Goal: Information Seeking & Learning: Learn about a topic

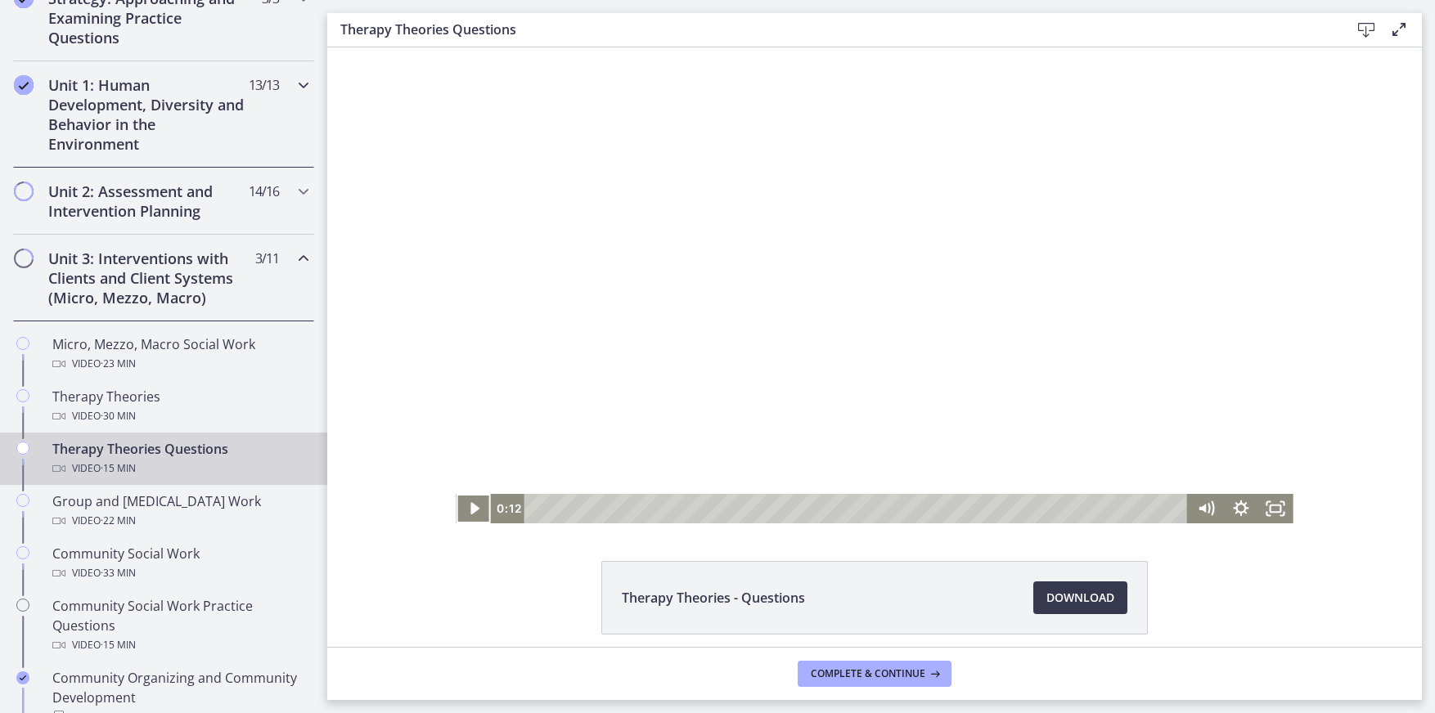
scroll to position [327, 0]
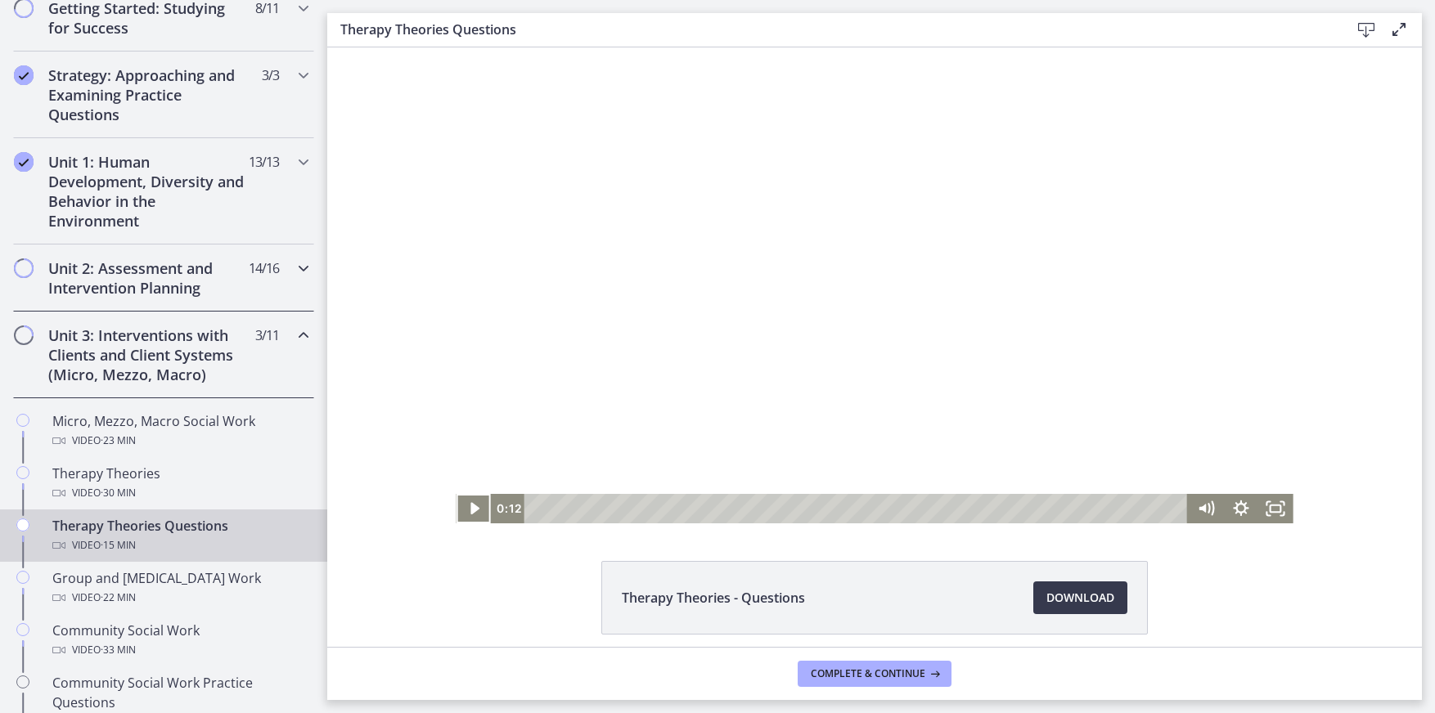
click at [115, 272] on h2 "Unit 2: Assessment and Intervention Planning" at bounding box center [148, 277] width 200 height 39
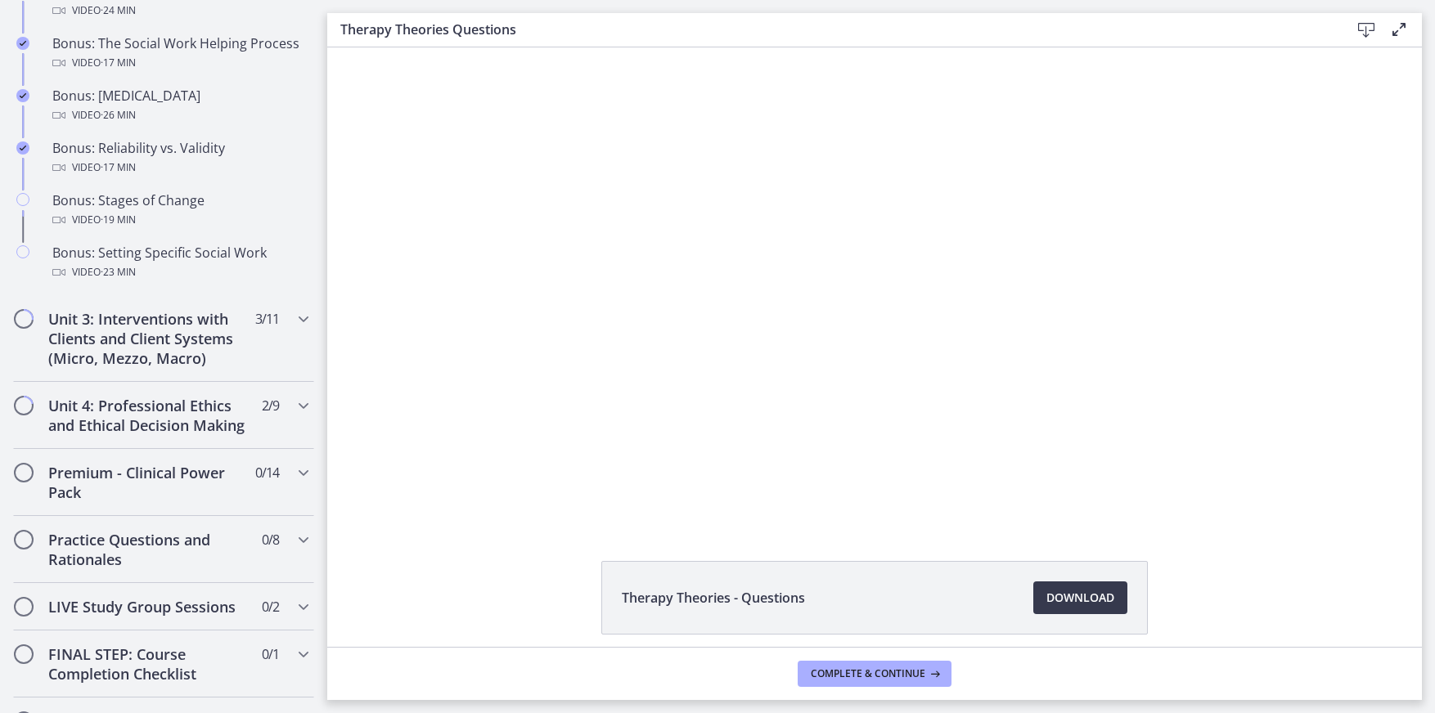
scroll to position [1472, 0]
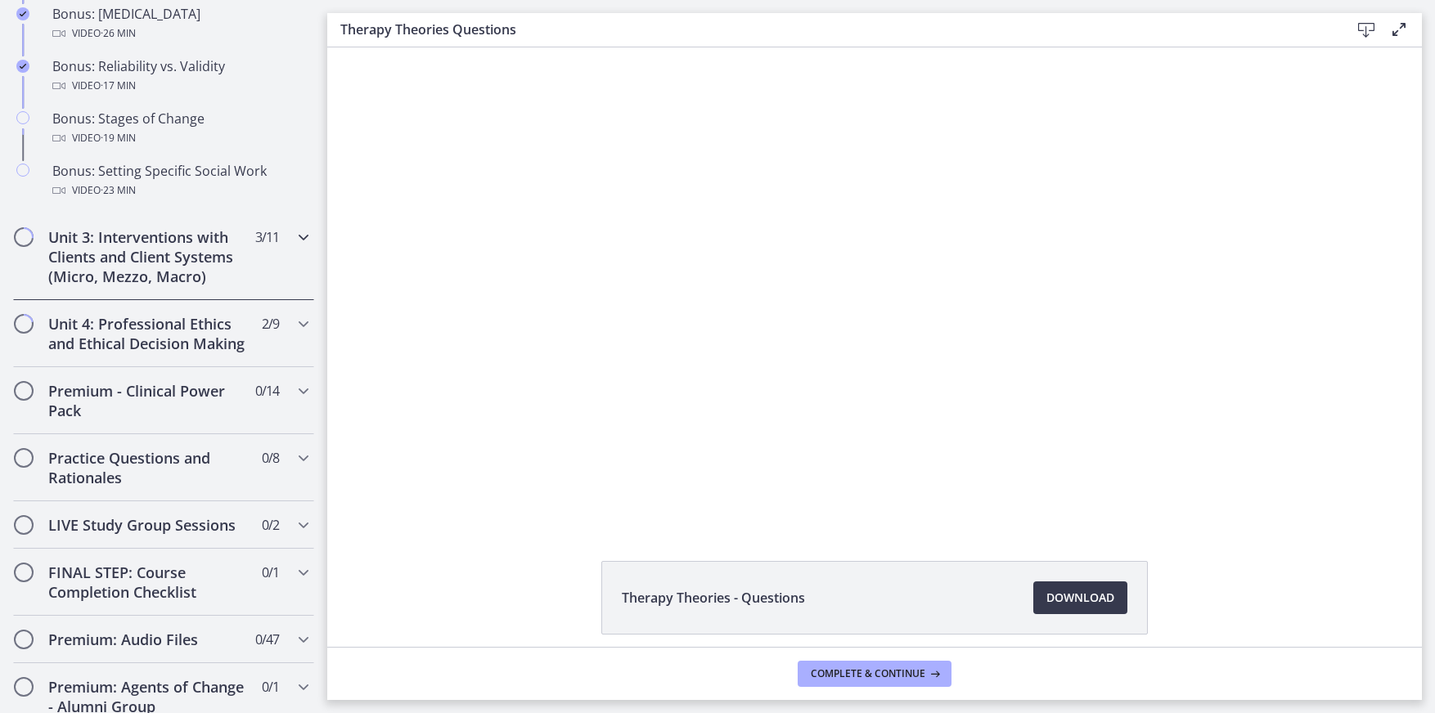
click at [294, 240] on icon "Chapters" at bounding box center [304, 237] width 20 height 20
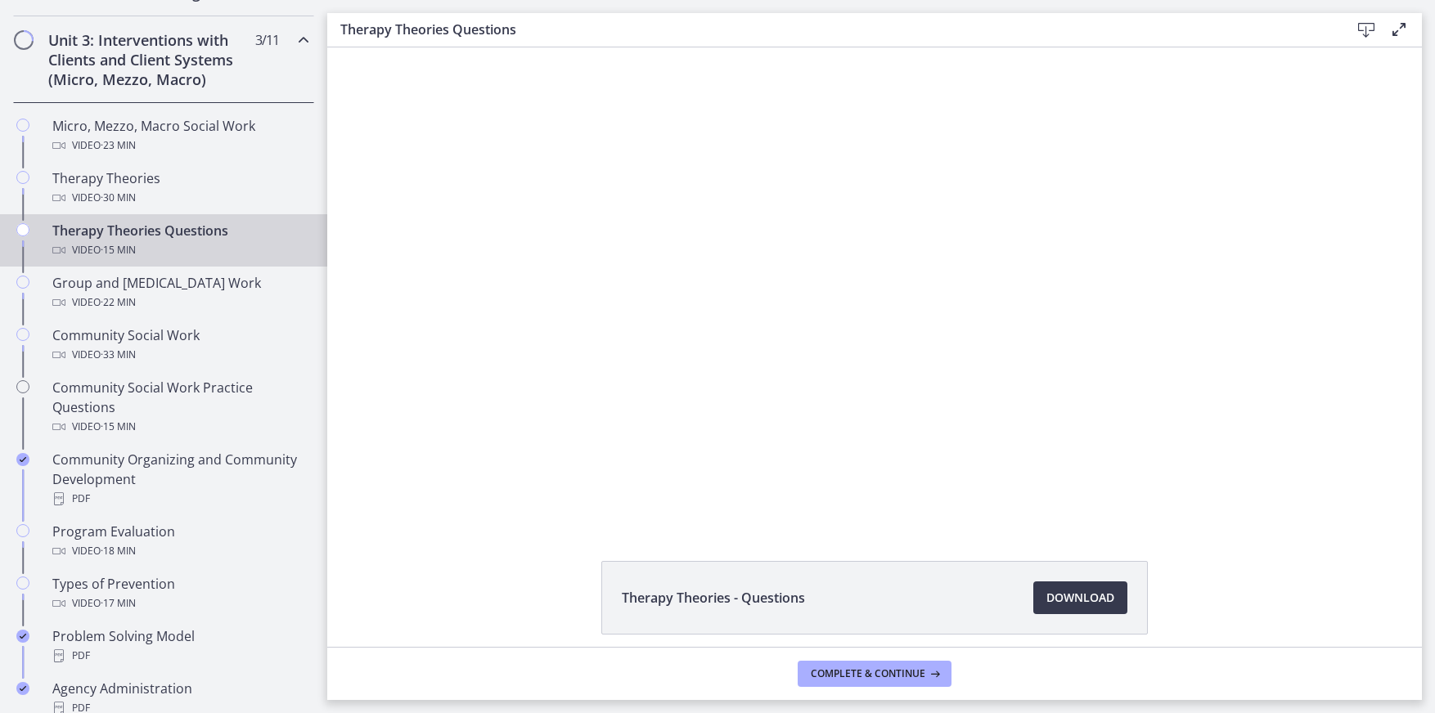
scroll to position [594, 0]
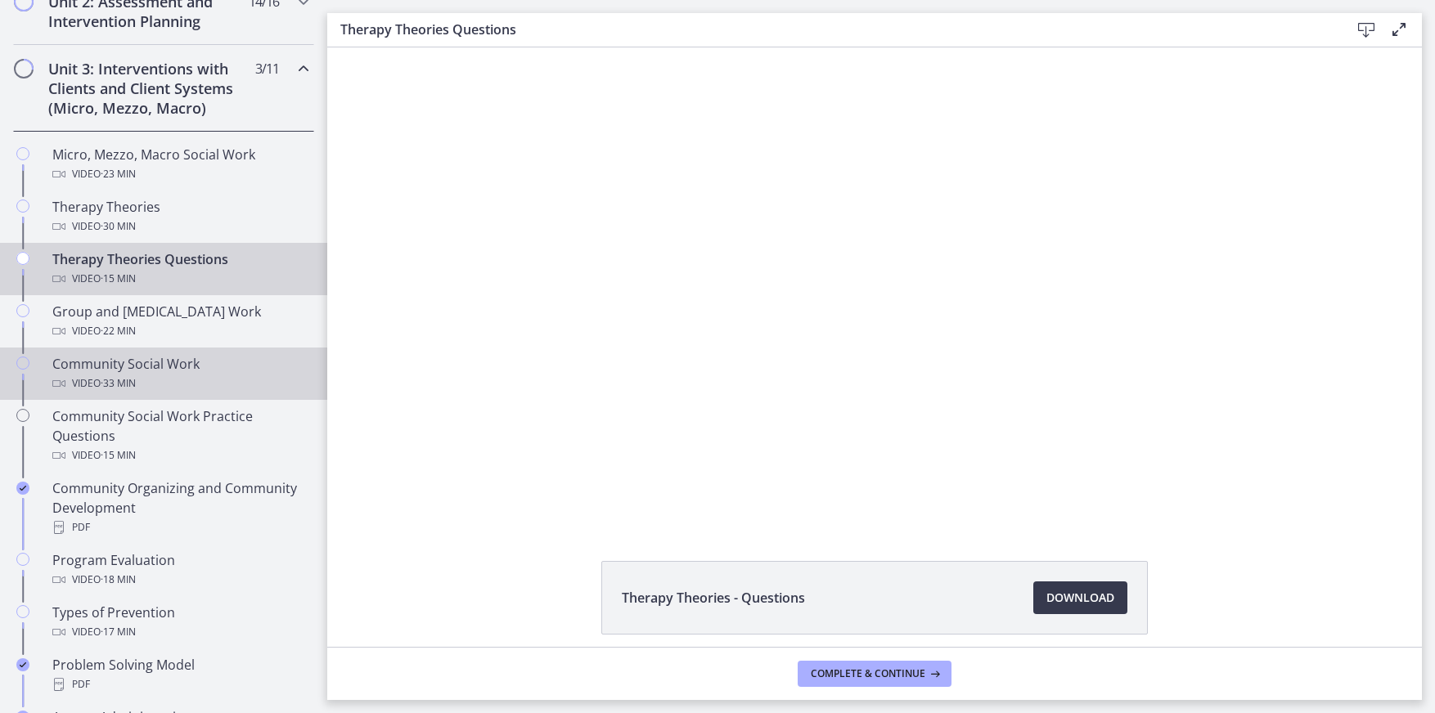
click at [168, 386] on div "Video · 33 min" at bounding box center [179, 384] width 255 height 20
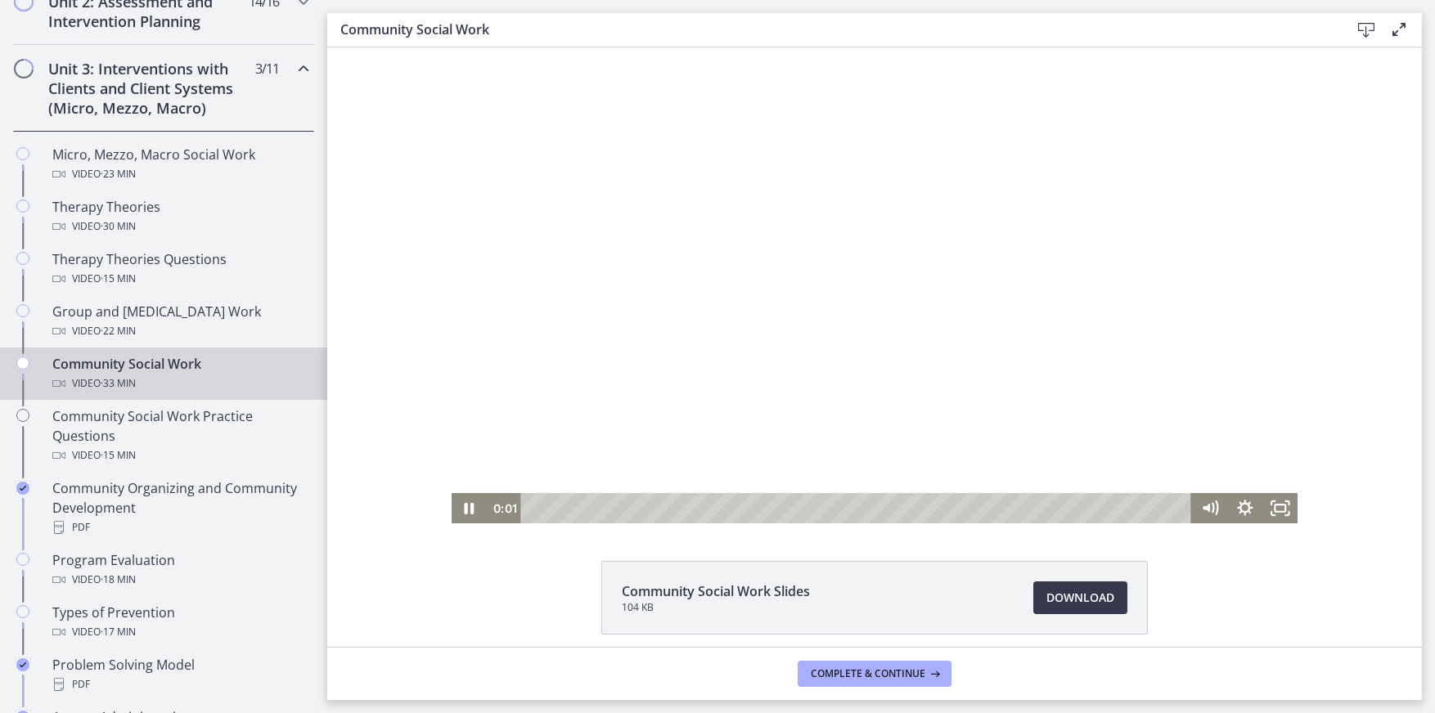
scroll to position [66, 0]
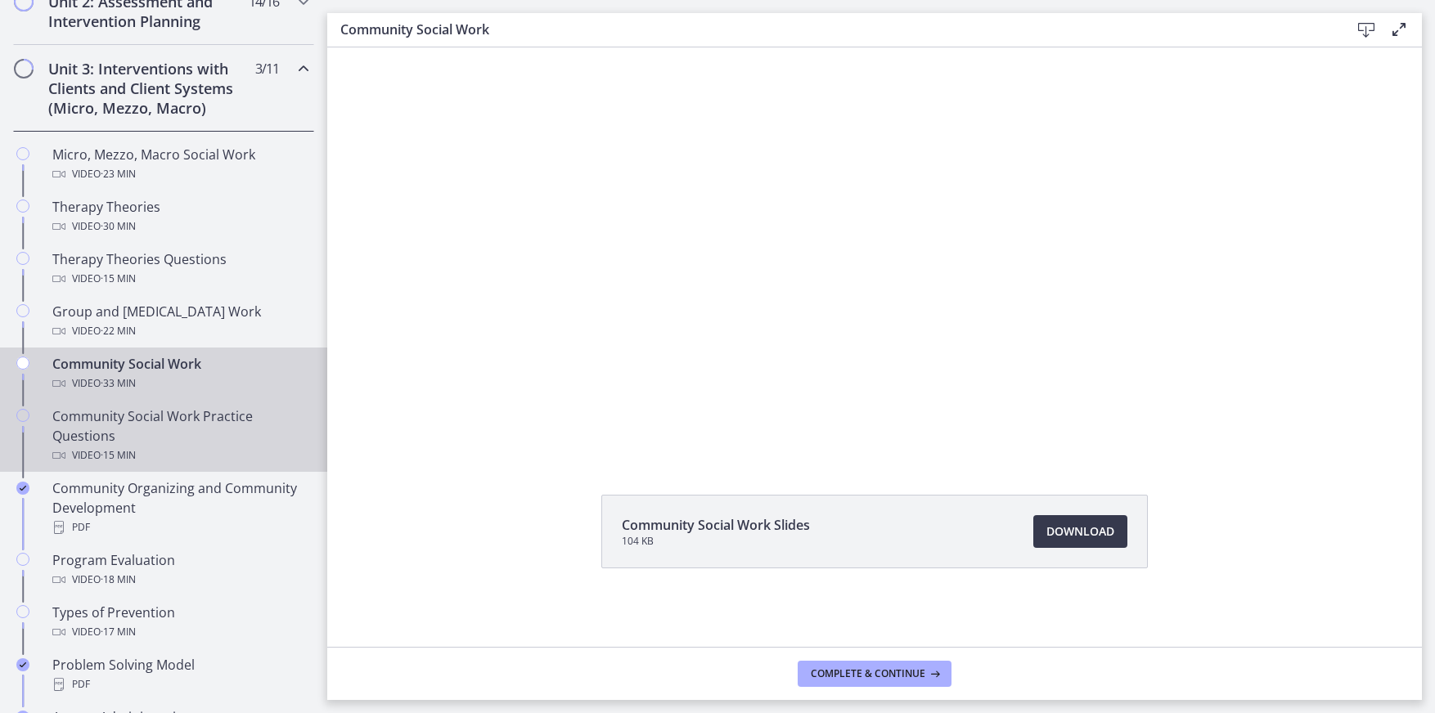
click at [101, 439] on div "Community Social Work Practice Questions Video · 15 min" at bounding box center [179, 435] width 255 height 59
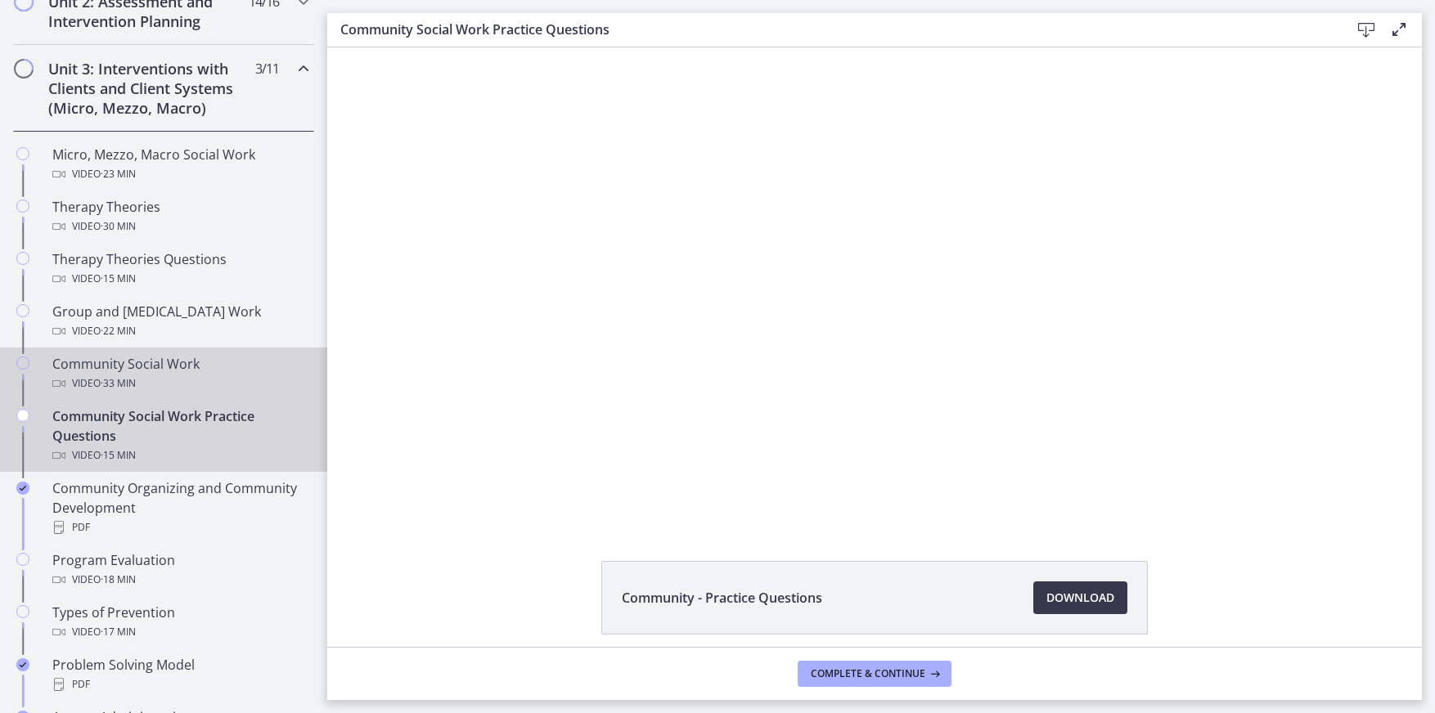
click at [84, 368] on div "Community Social Work Video · 33 min" at bounding box center [179, 373] width 255 height 39
click at [93, 431] on div "Community Social Work Practice Questions Video · 15 min" at bounding box center [179, 435] width 255 height 59
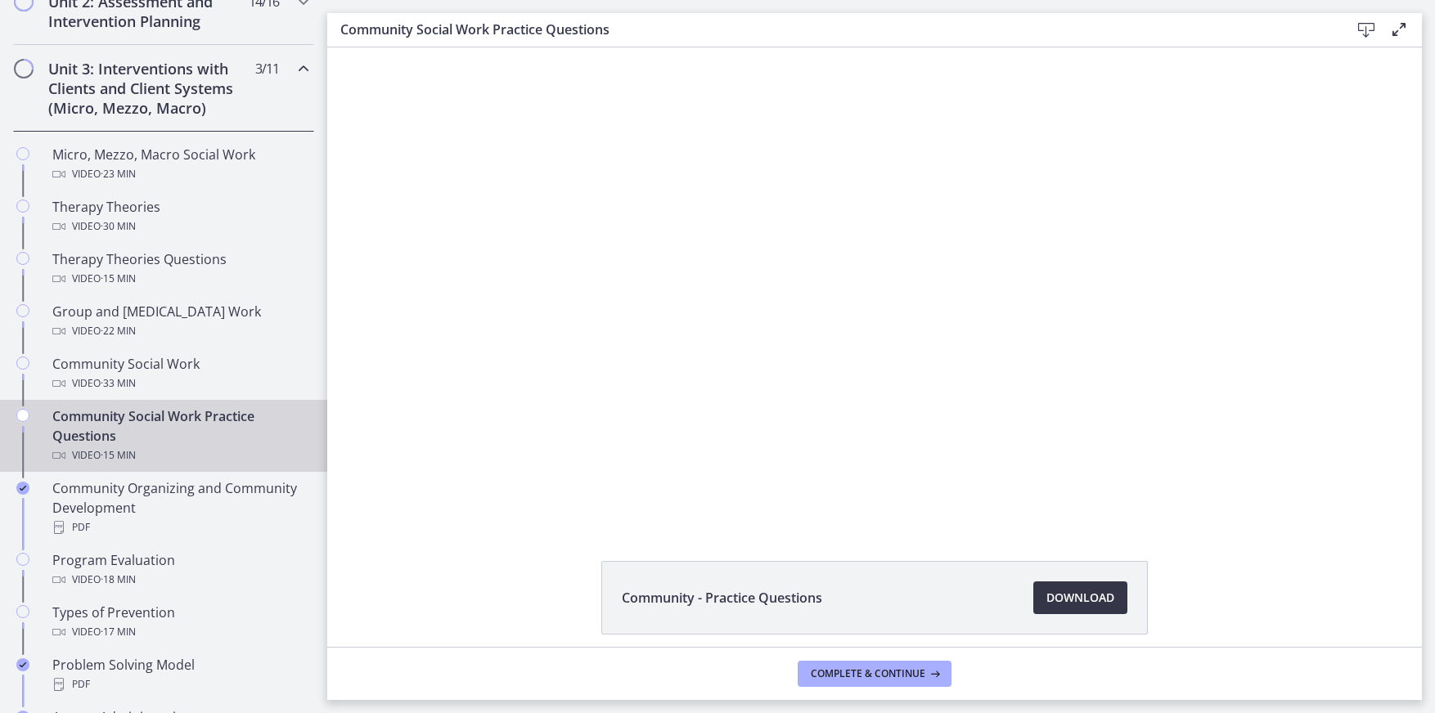
click at [1061, 603] on span "Download Opens in a new window" at bounding box center [1080, 598] width 68 height 20
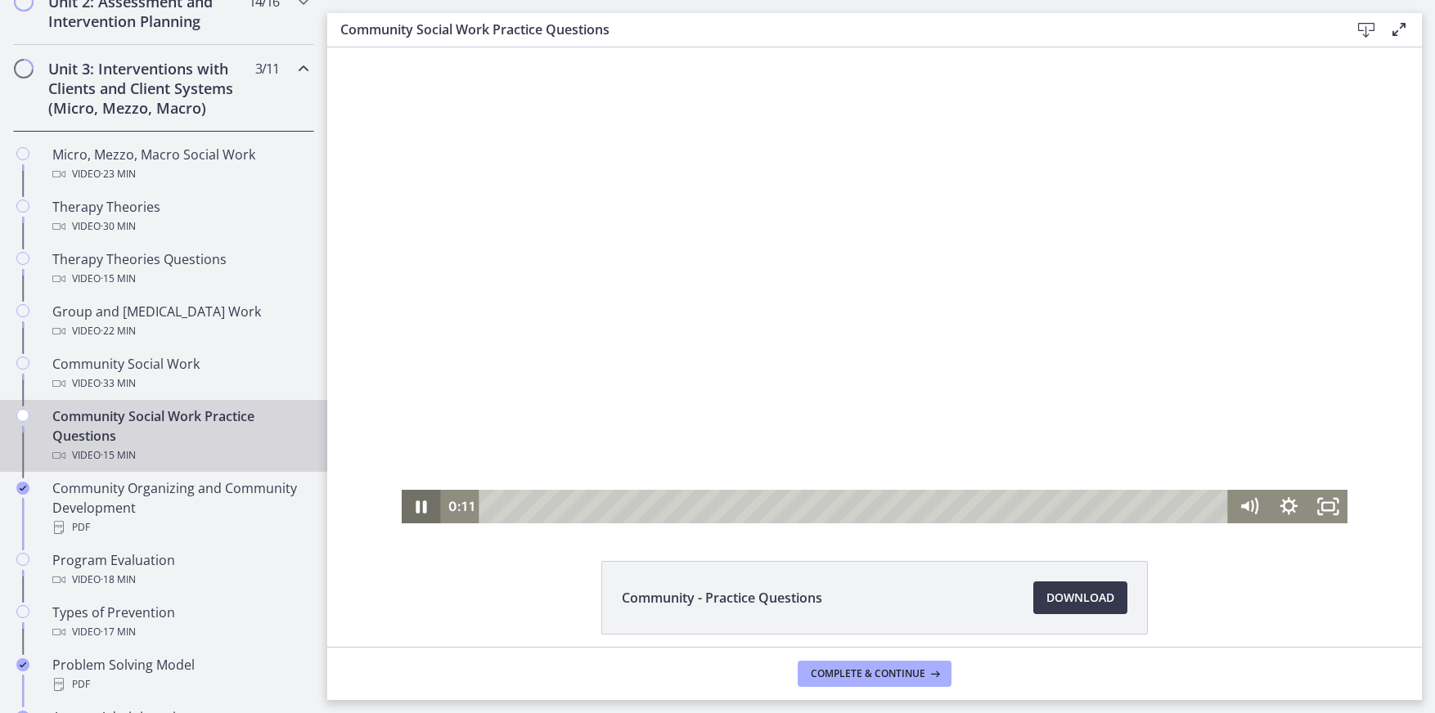
click at [419, 504] on icon "Pause" at bounding box center [421, 507] width 11 height 13
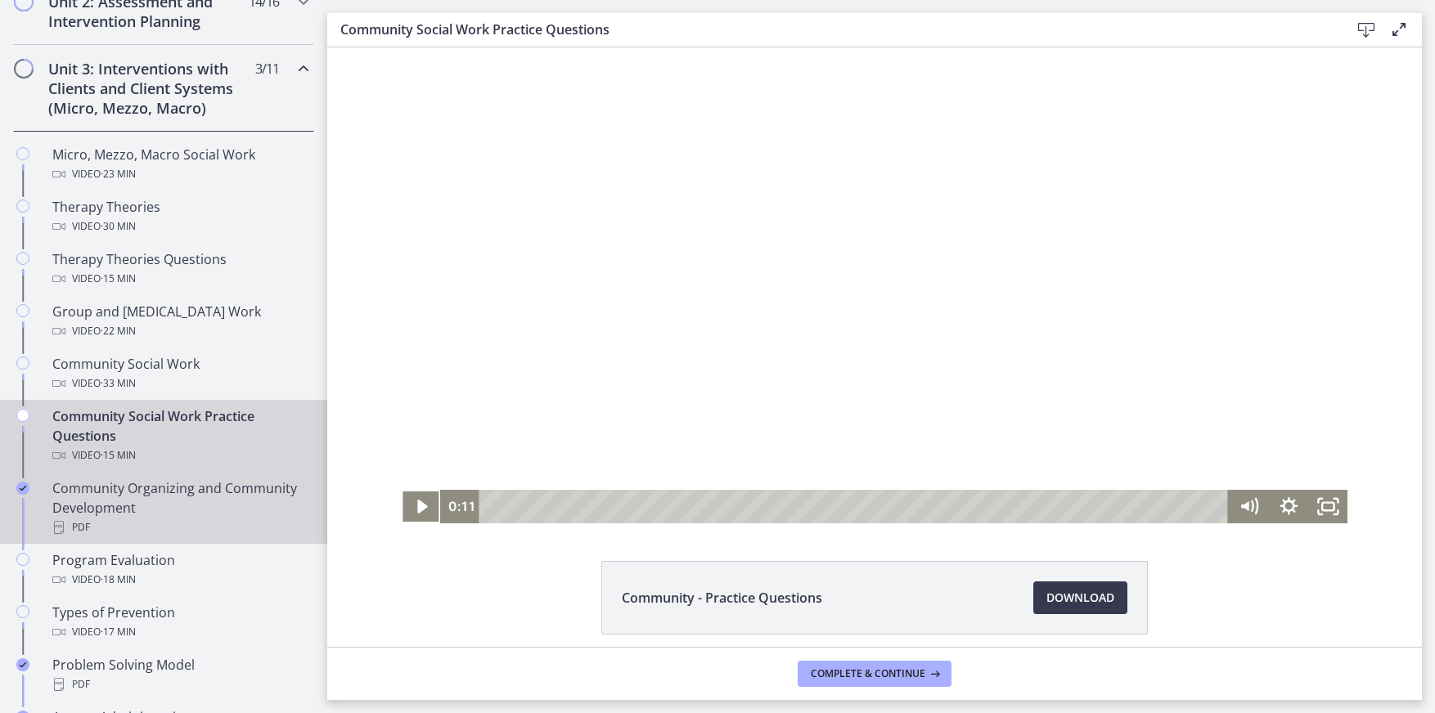
click at [127, 500] on div "Community Organizing and Community Development PDF" at bounding box center [179, 507] width 255 height 59
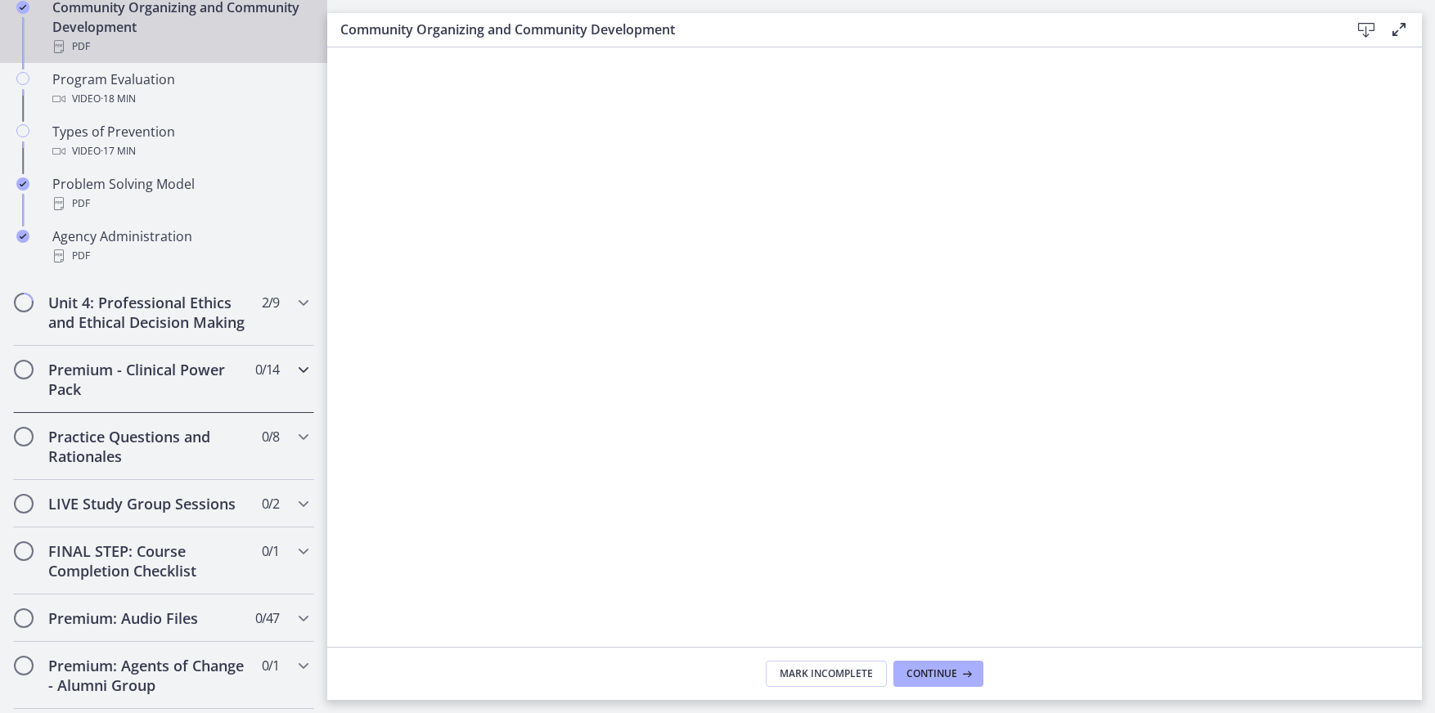
scroll to position [1084, 0]
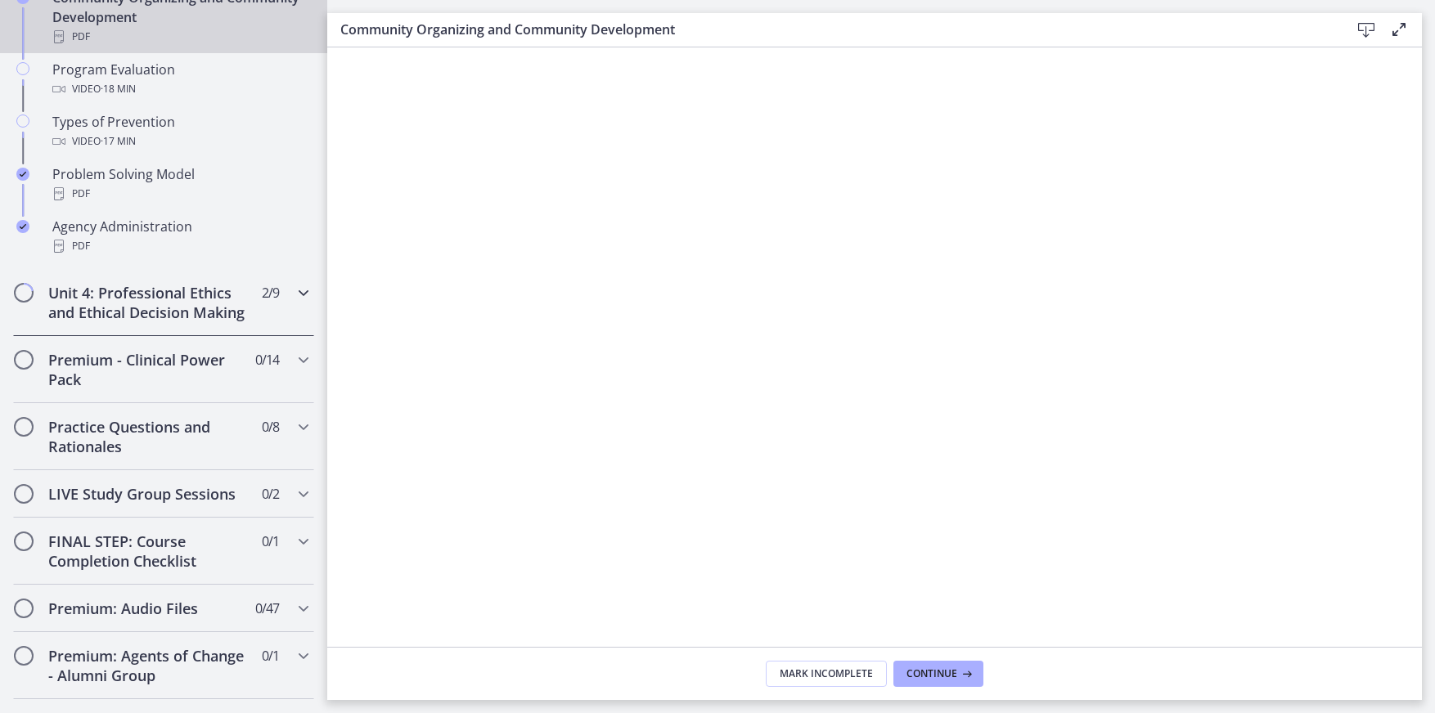
click at [295, 287] on icon "Chapters" at bounding box center [304, 293] width 20 height 20
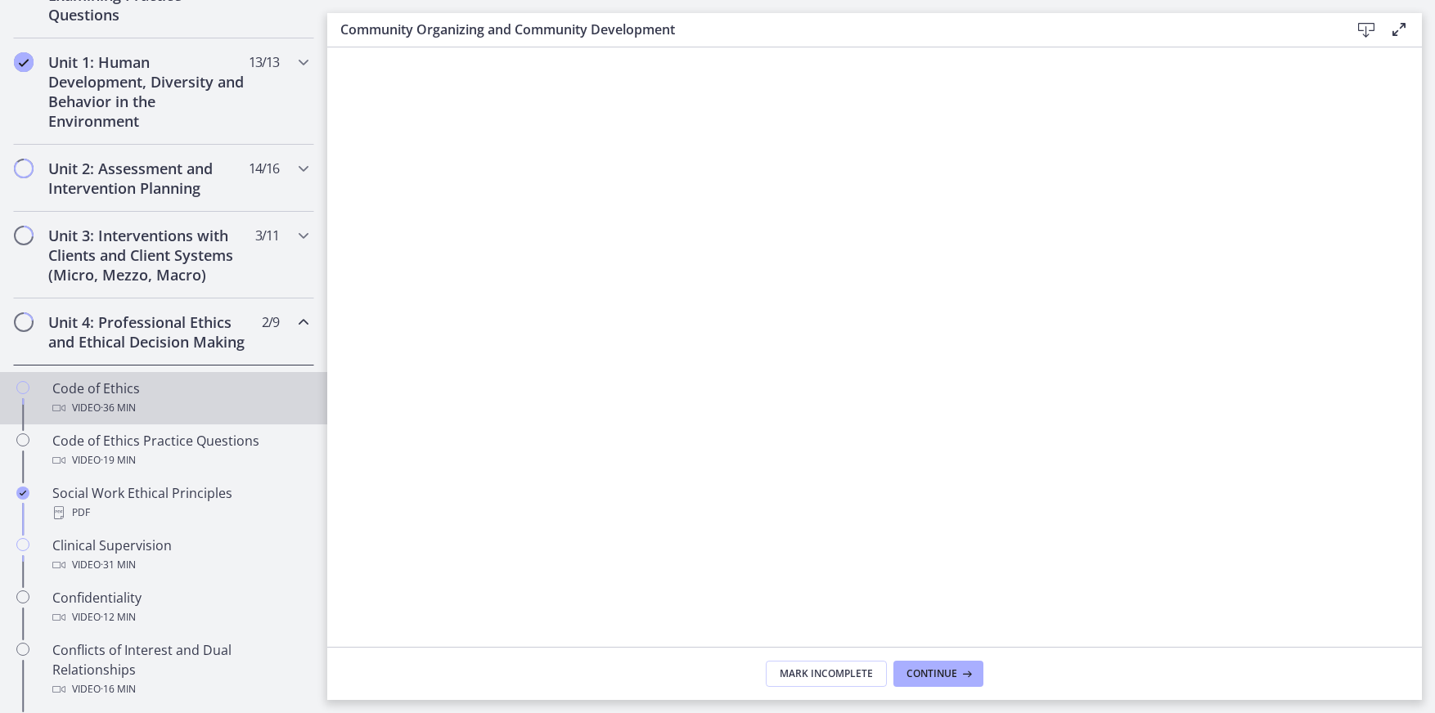
scroll to position [512, 0]
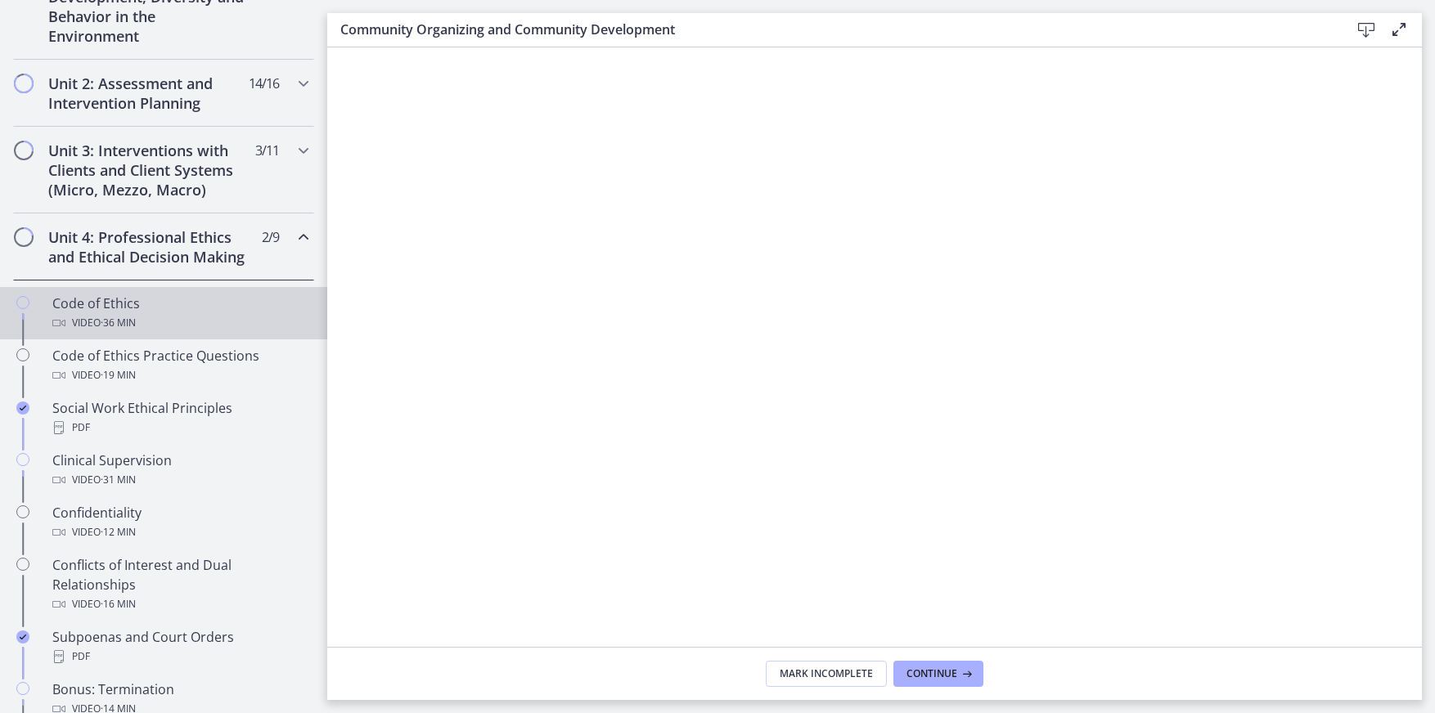
click at [104, 333] on span "· 36 min" at bounding box center [118, 323] width 35 height 20
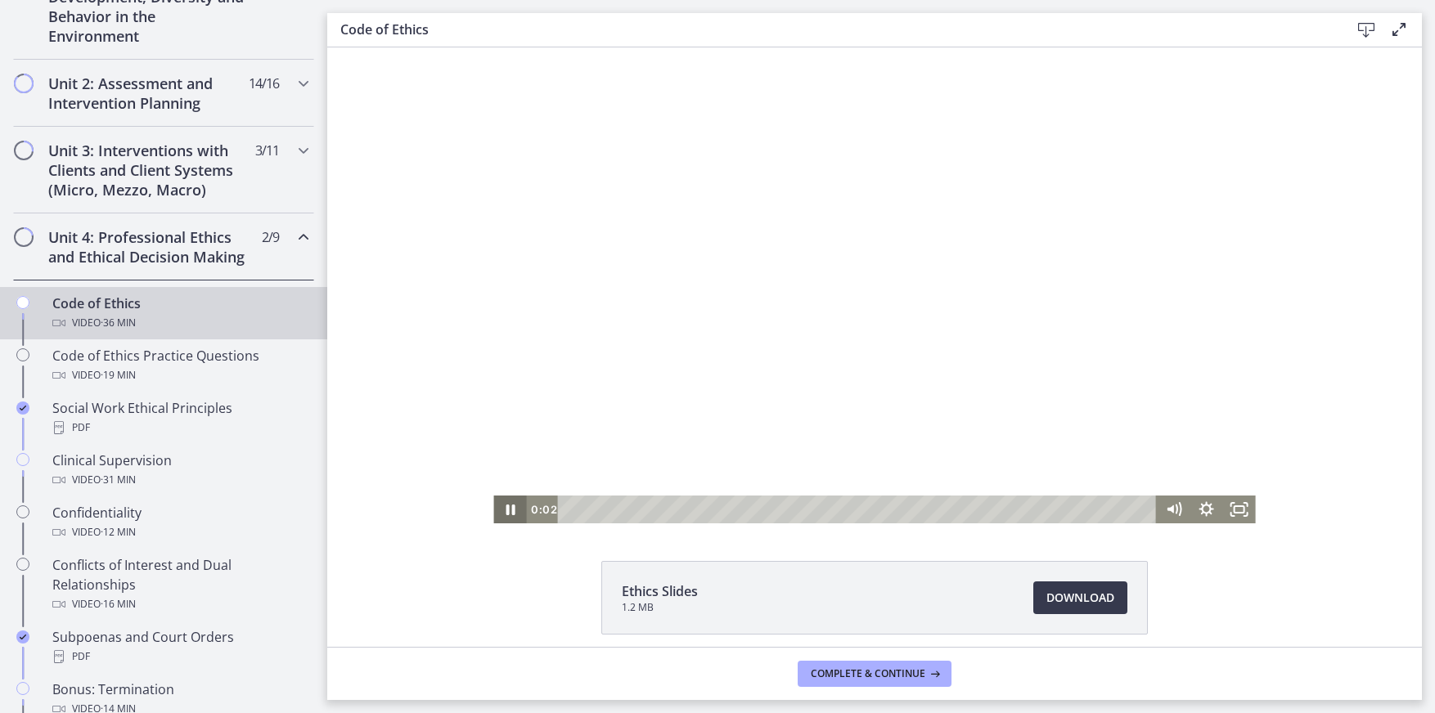
click at [497, 514] on icon "Pause" at bounding box center [509, 510] width 33 height 28
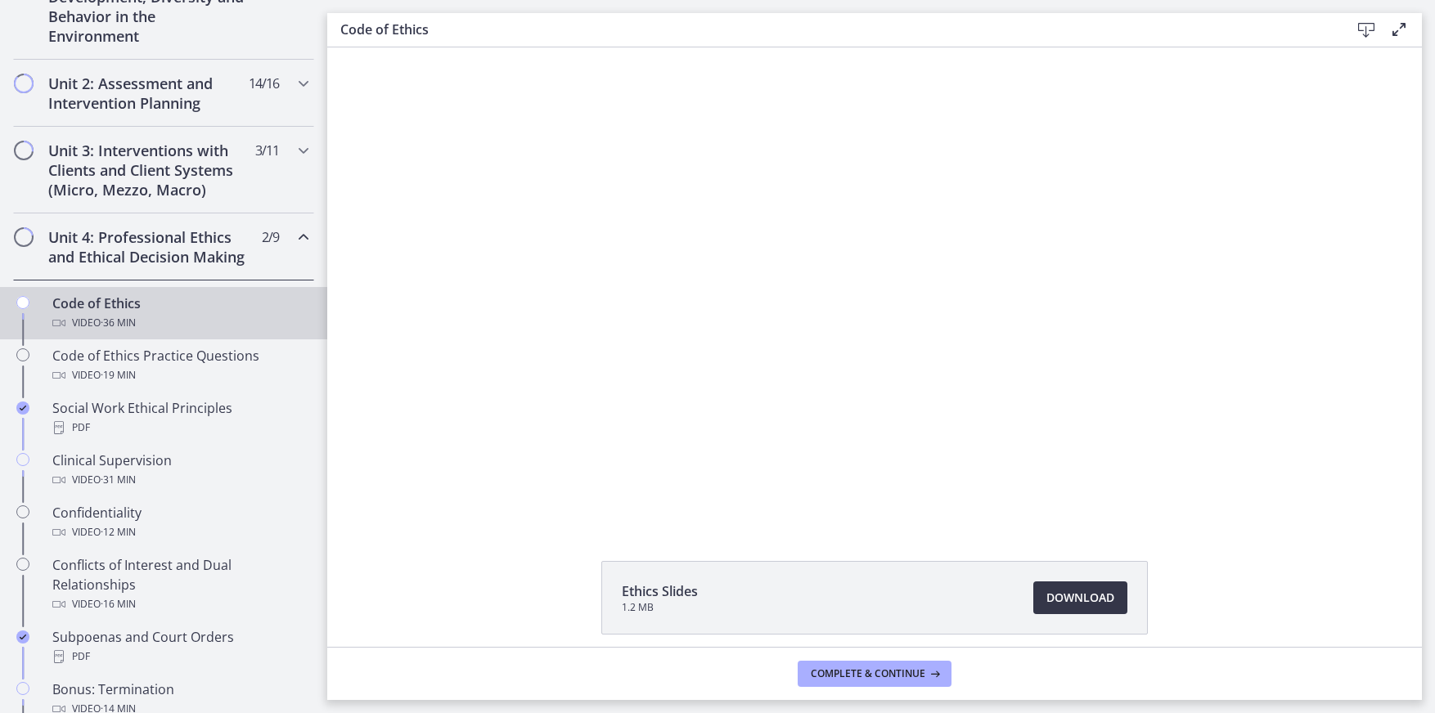
click at [1063, 602] on span "Download Opens in a new window" at bounding box center [1080, 598] width 68 height 20
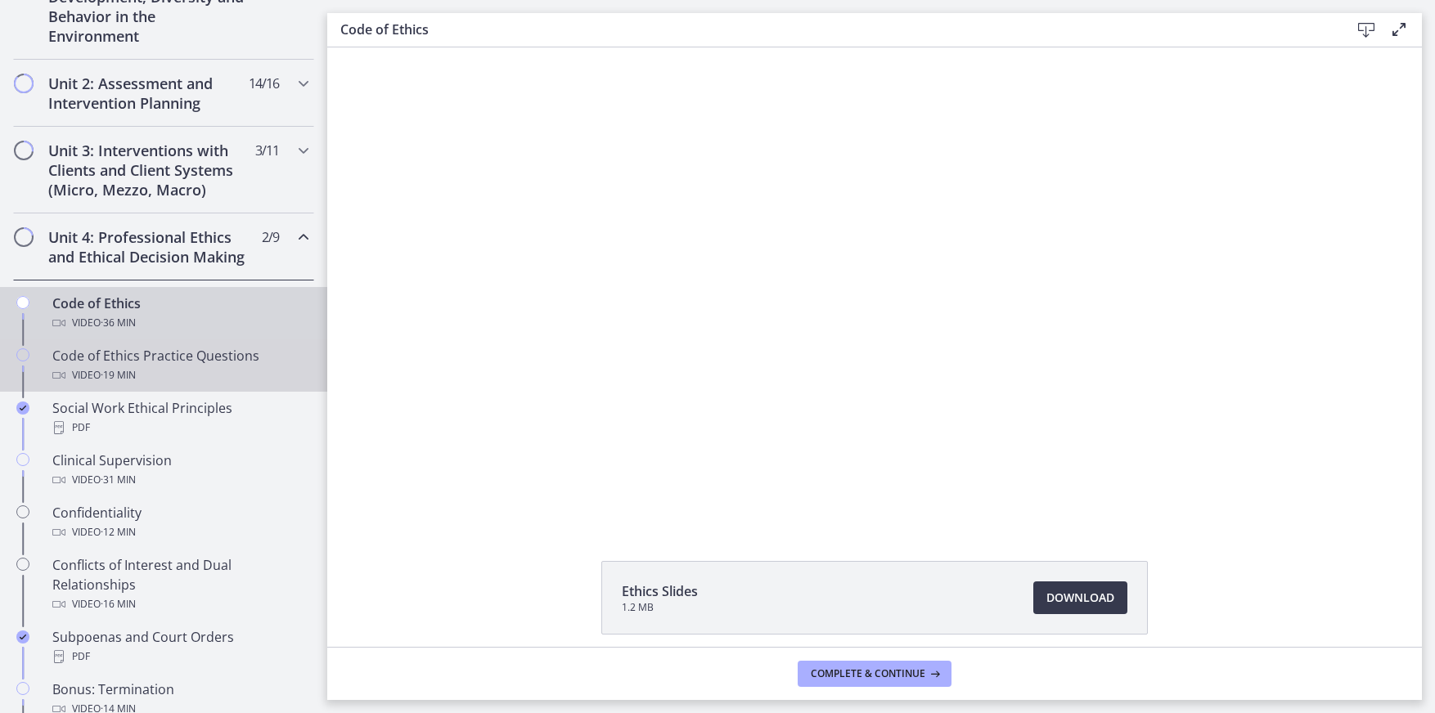
click at [142, 380] on div "Code of Ethics Practice Questions Video · 19 min" at bounding box center [179, 365] width 255 height 39
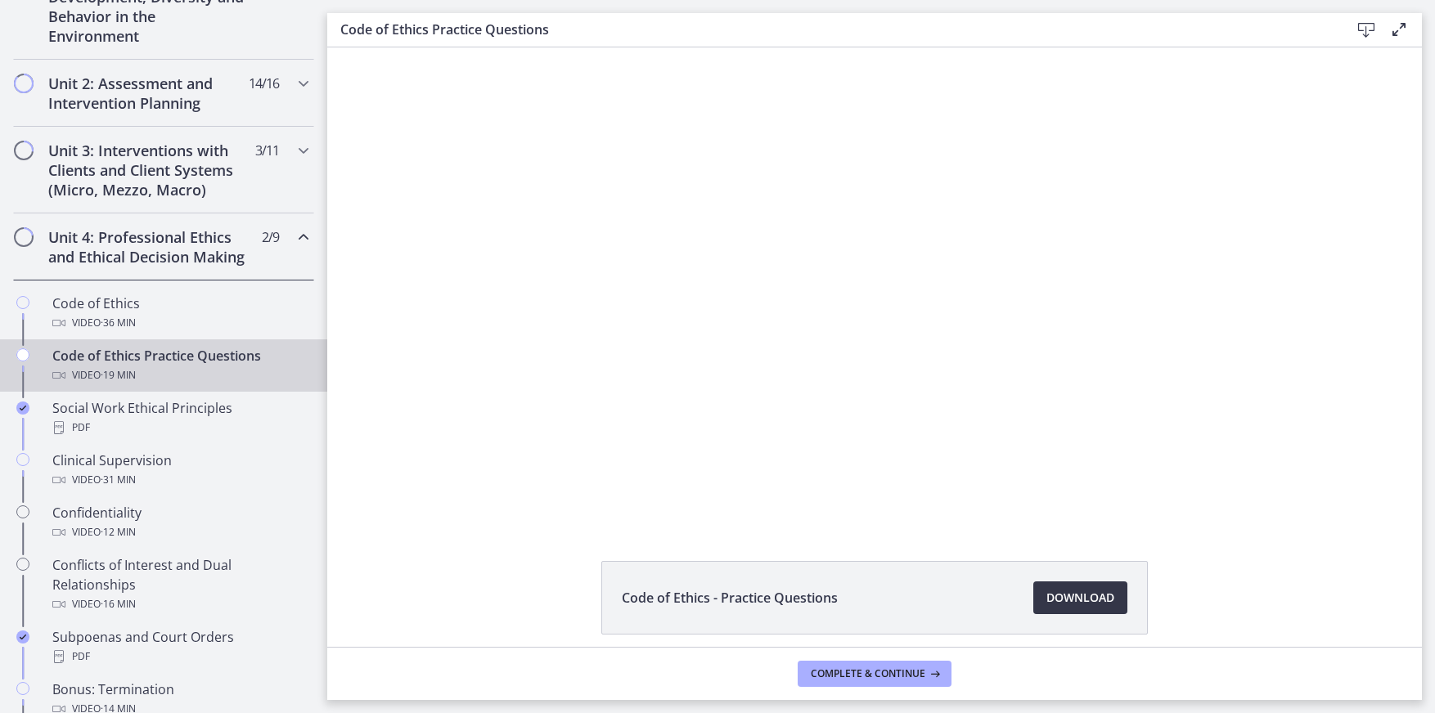
click at [1072, 600] on span "Download Opens in a new window" at bounding box center [1080, 598] width 68 height 20
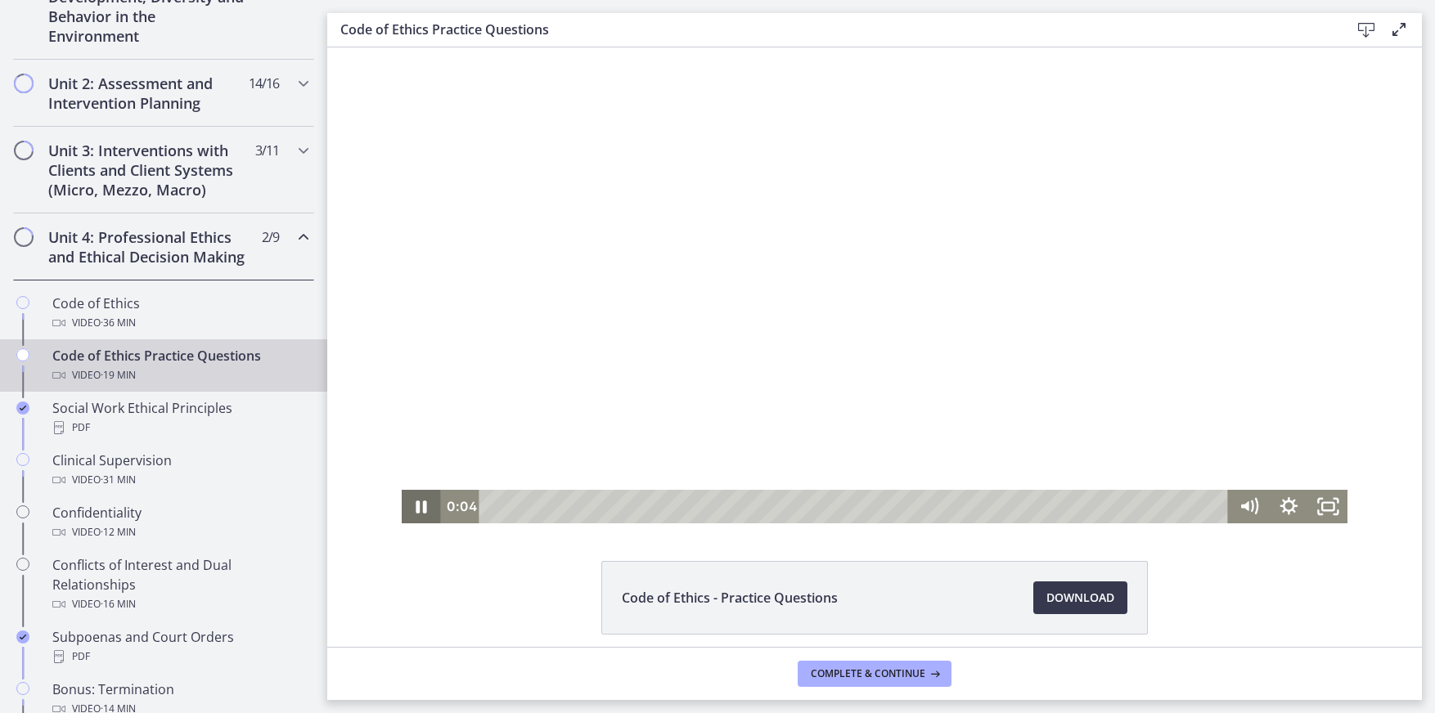
click at [418, 511] on icon "Pause" at bounding box center [421, 507] width 11 height 13
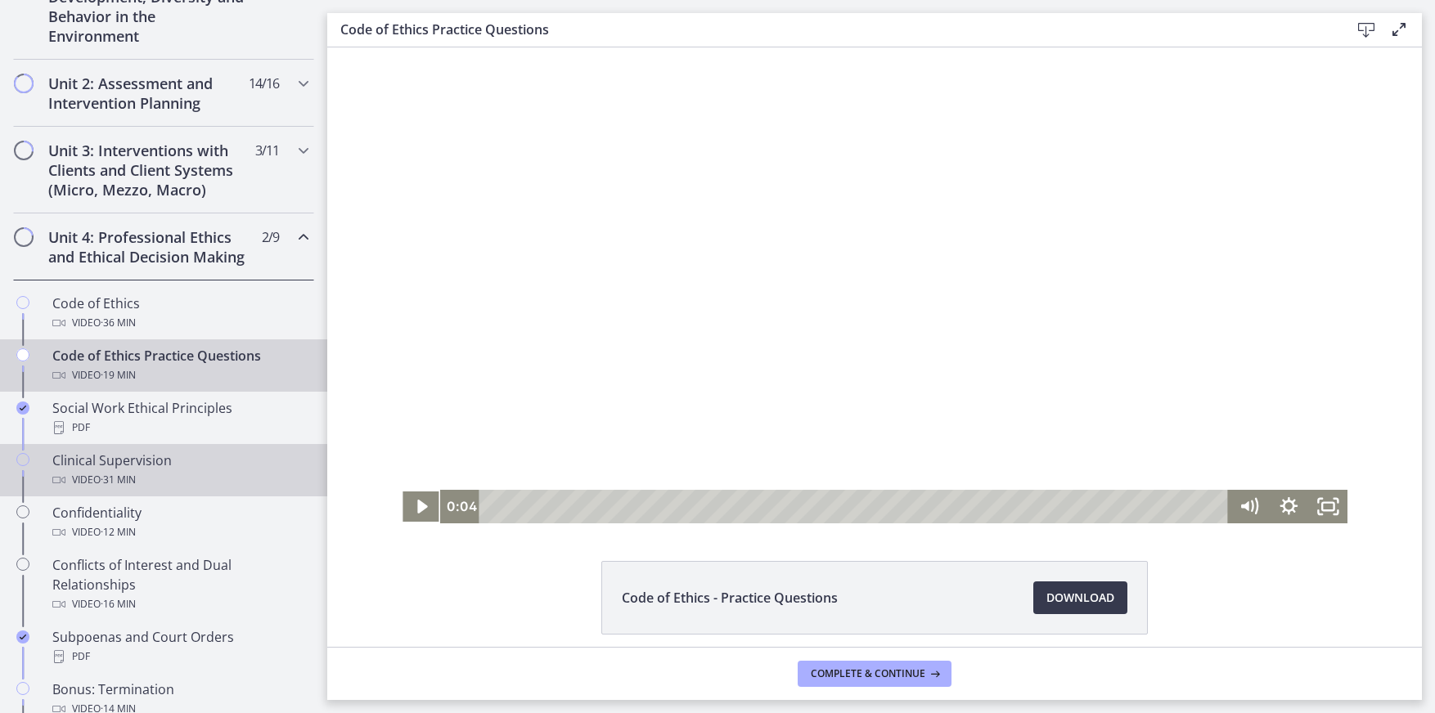
click at [97, 490] on div "Video · 31 min" at bounding box center [179, 480] width 255 height 20
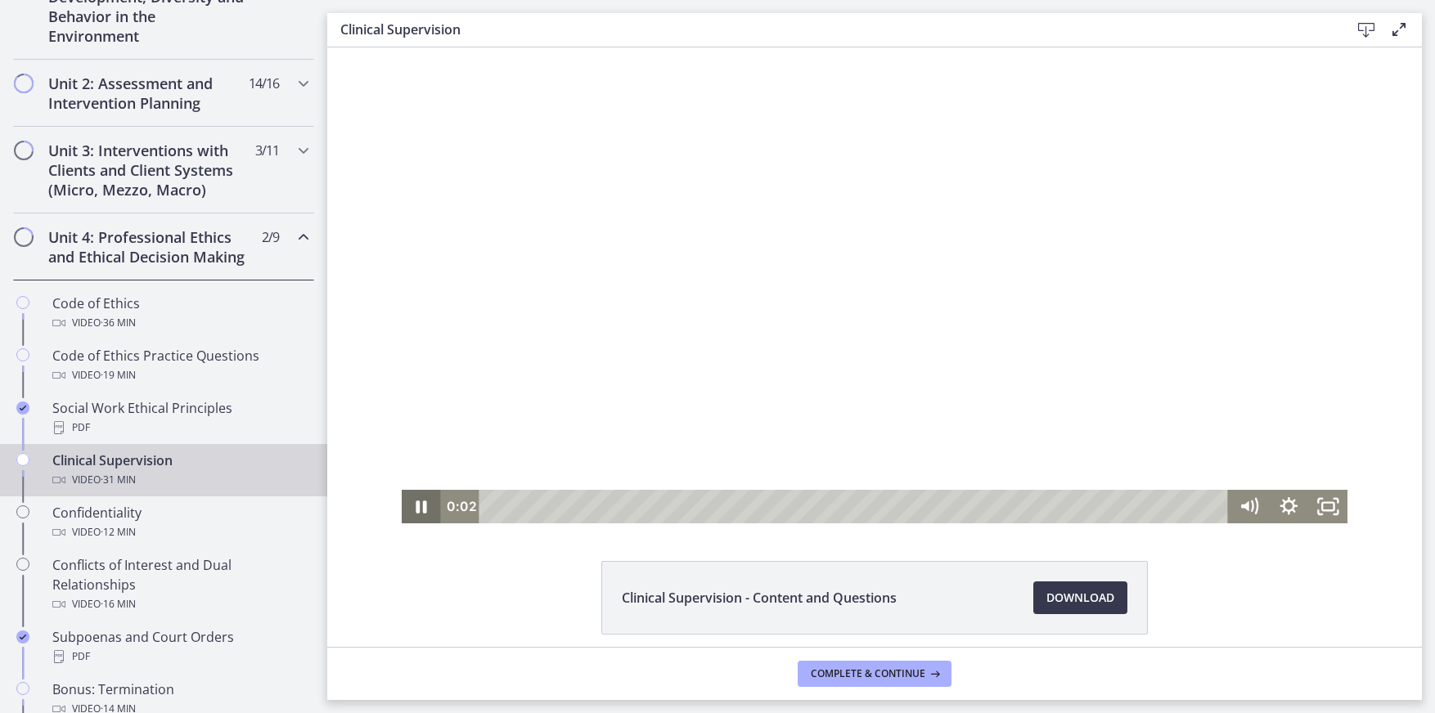
click at [416, 510] on icon "Pause" at bounding box center [421, 507] width 11 height 13
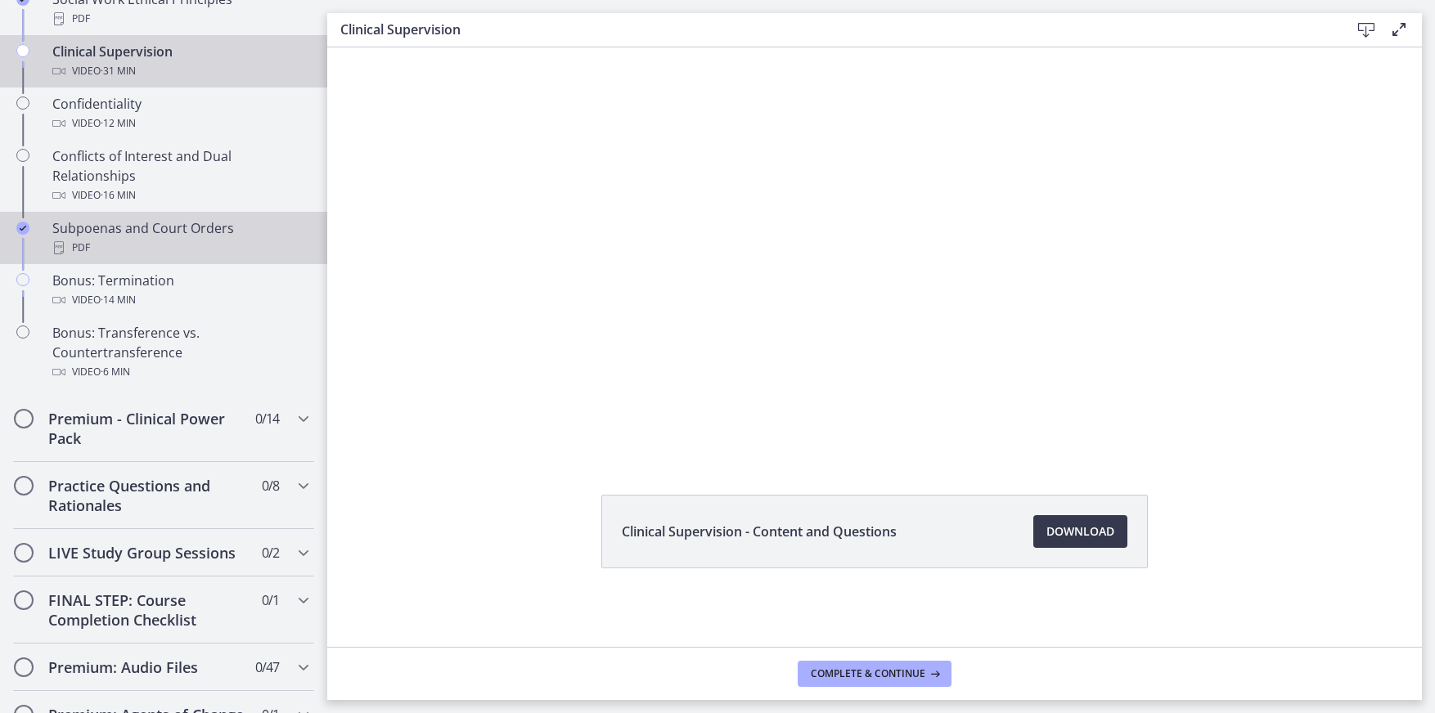
scroll to position [676, 0]
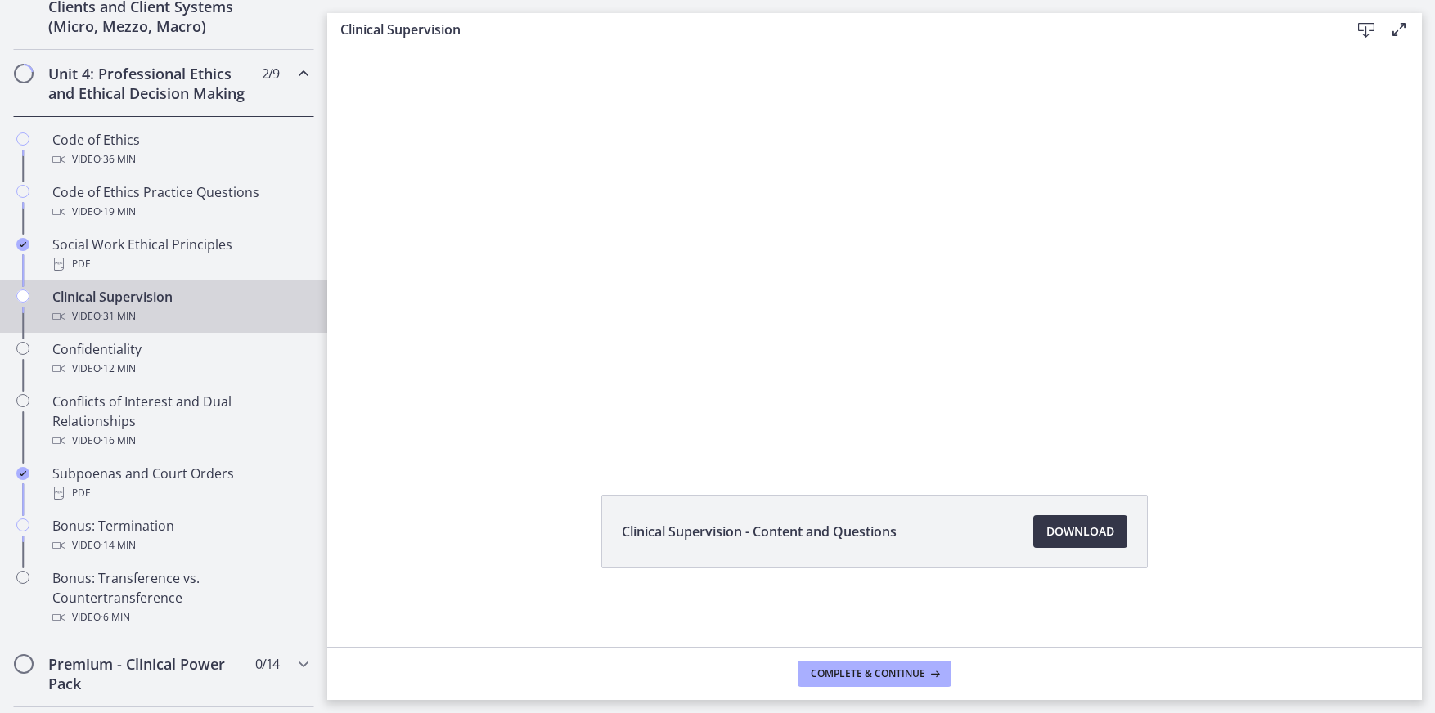
click at [1065, 523] on span "Download Opens in a new window" at bounding box center [1080, 532] width 68 height 20
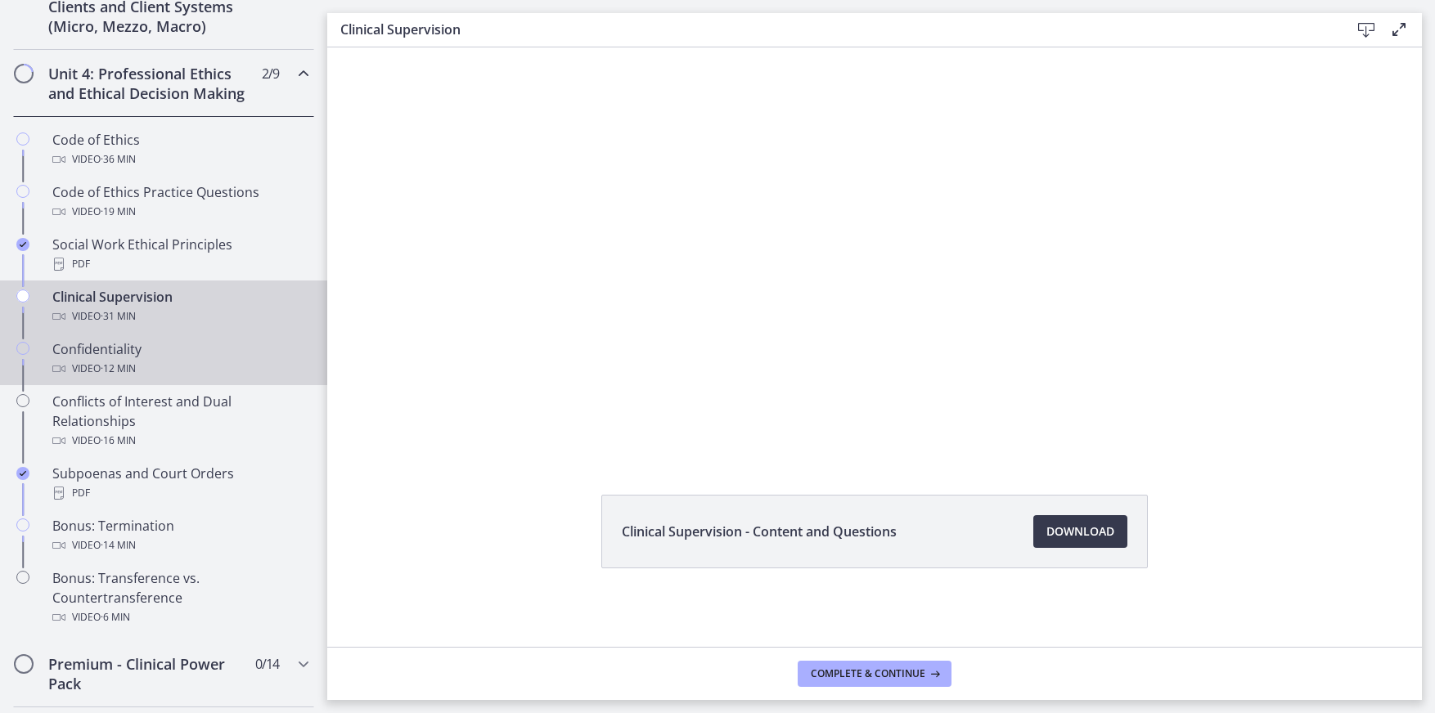
click at [86, 372] on div "Confidentiality Video · 12 min" at bounding box center [179, 358] width 255 height 39
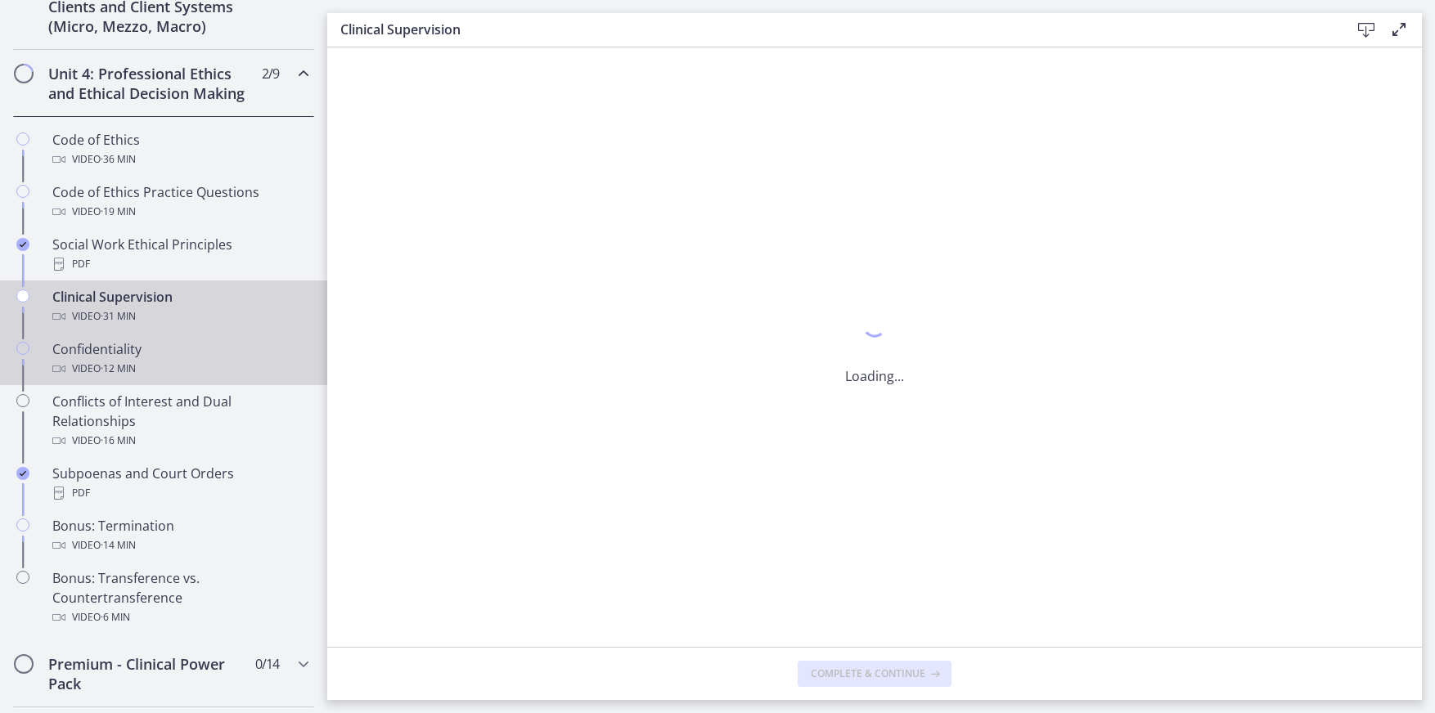
scroll to position [0, 0]
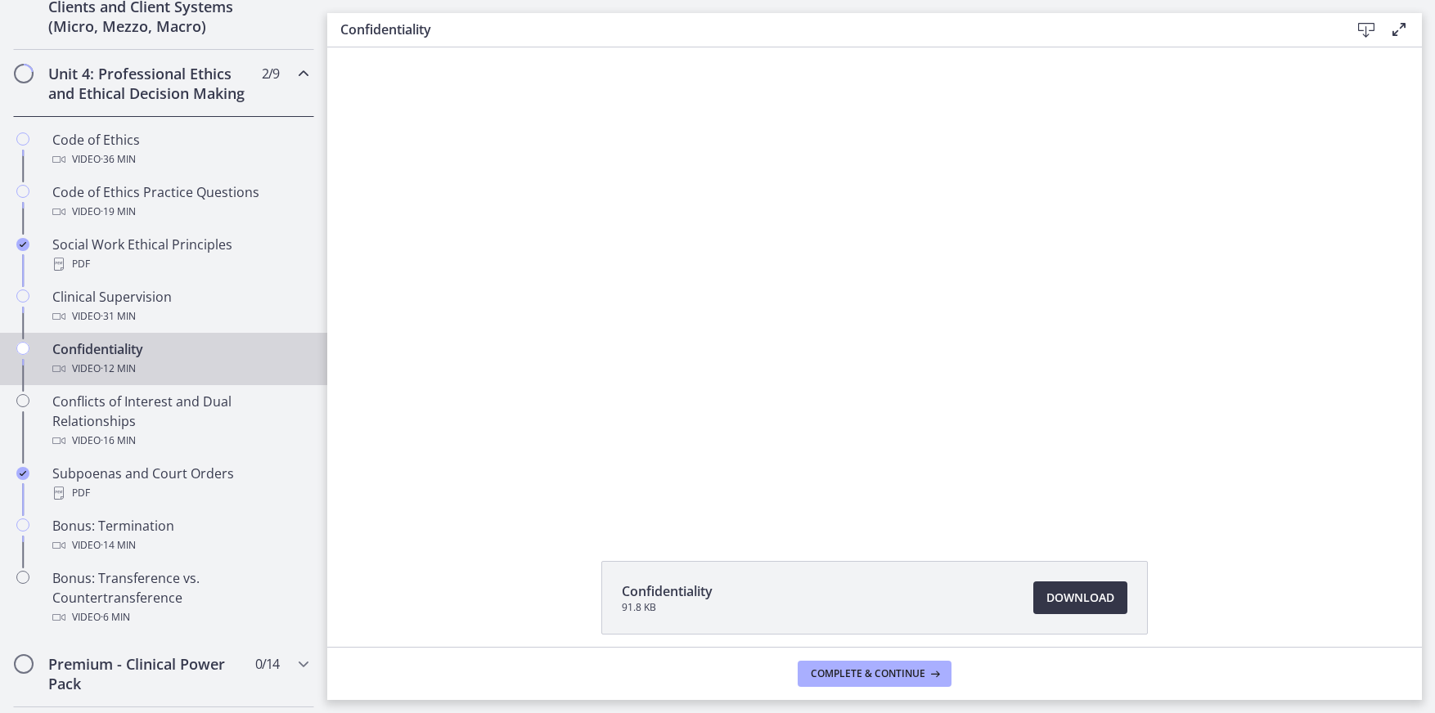
click at [1088, 598] on span "Download Opens in a new window" at bounding box center [1080, 598] width 68 height 20
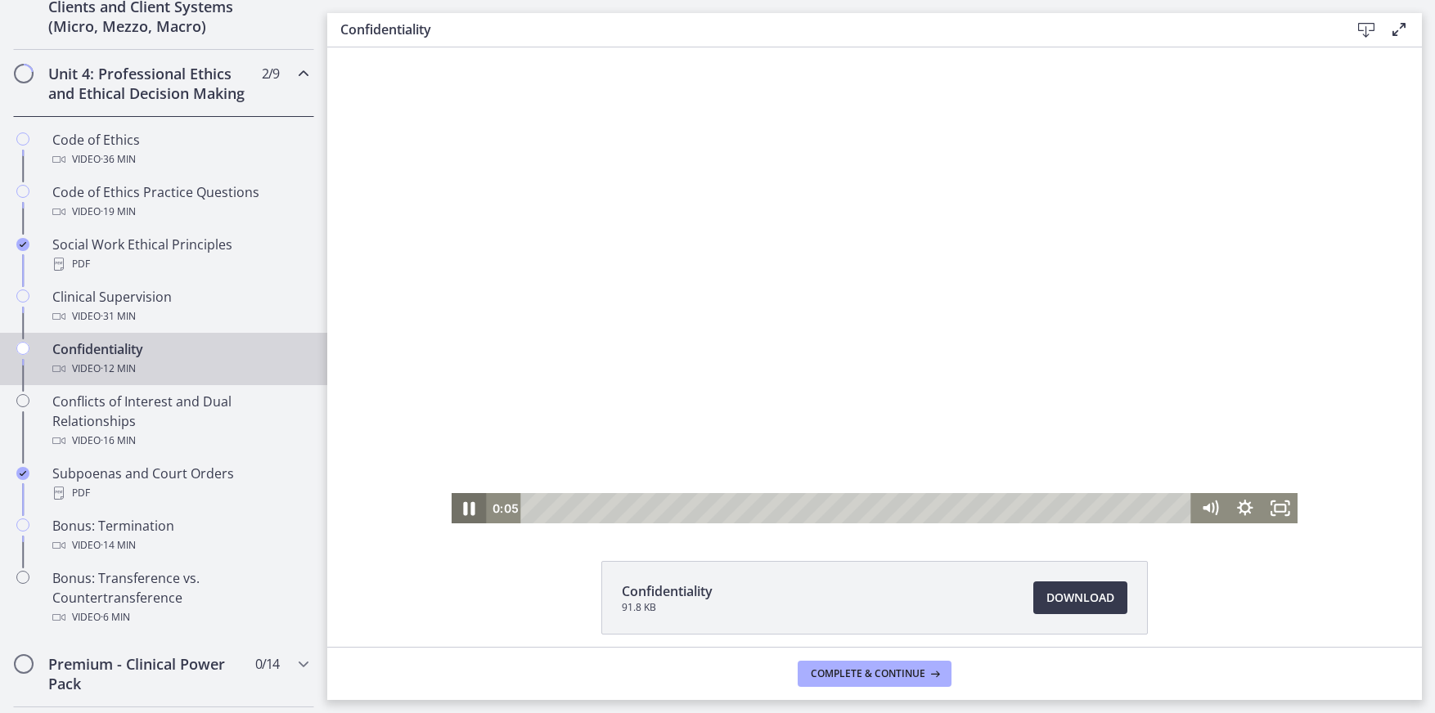
click at [457, 512] on icon "Pause" at bounding box center [468, 508] width 43 height 36
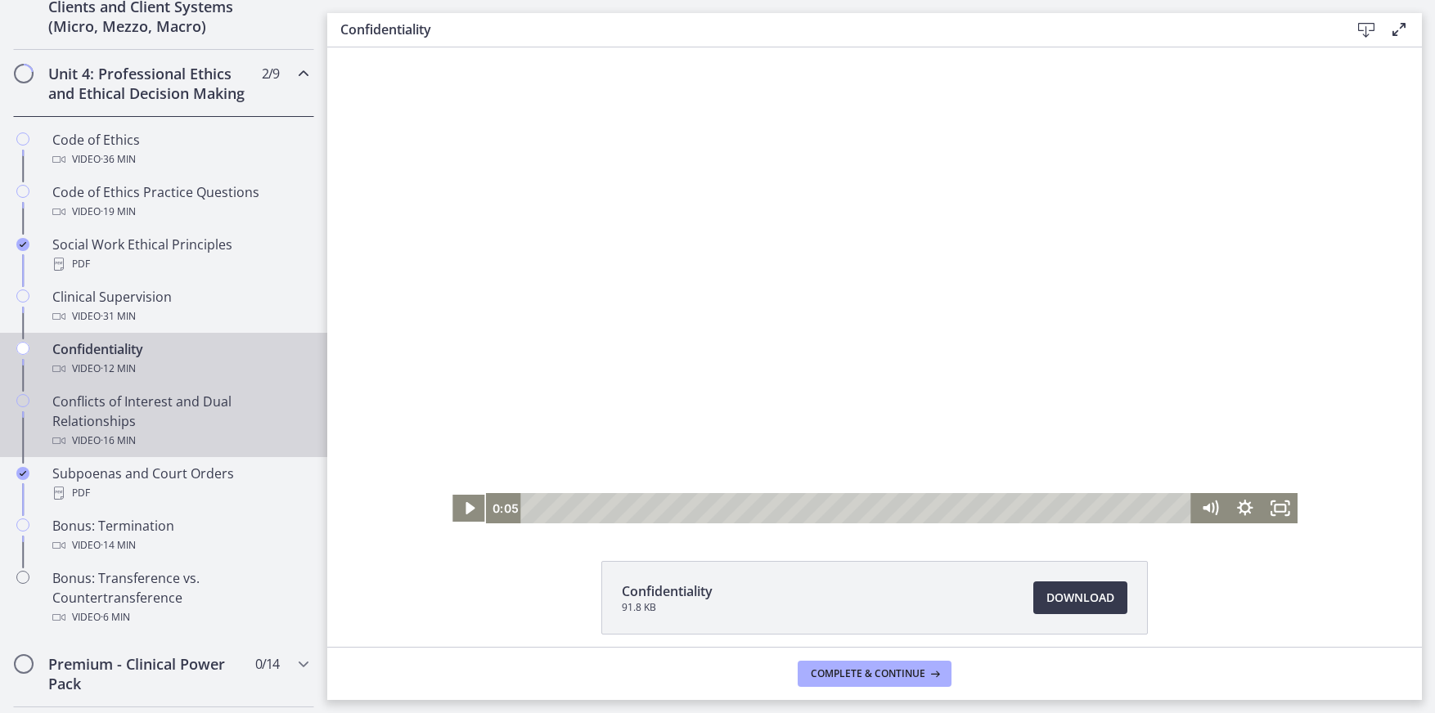
click at [84, 432] on div "Conflicts of Interest and Dual Relationships Video · 16 min" at bounding box center [179, 421] width 255 height 59
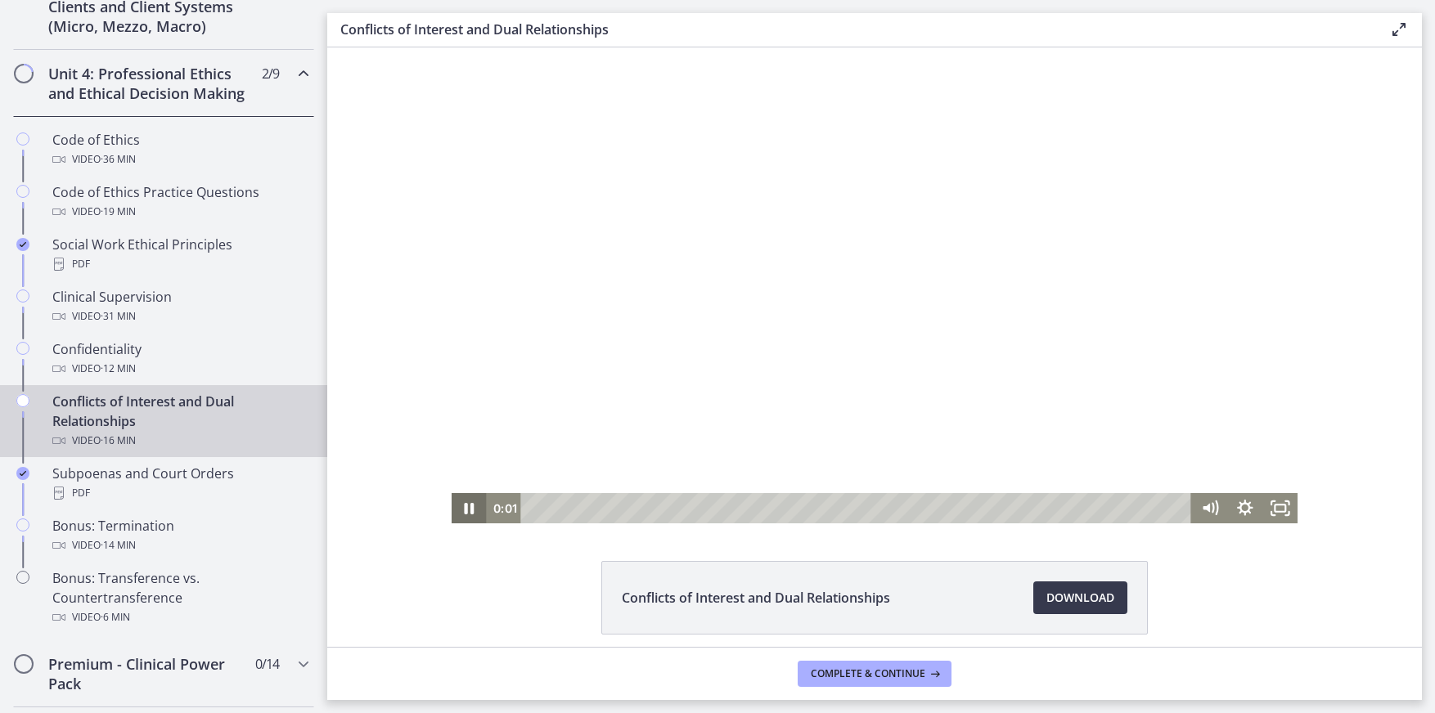
click at [465, 504] on icon "Pause" at bounding box center [468, 508] width 35 height 30
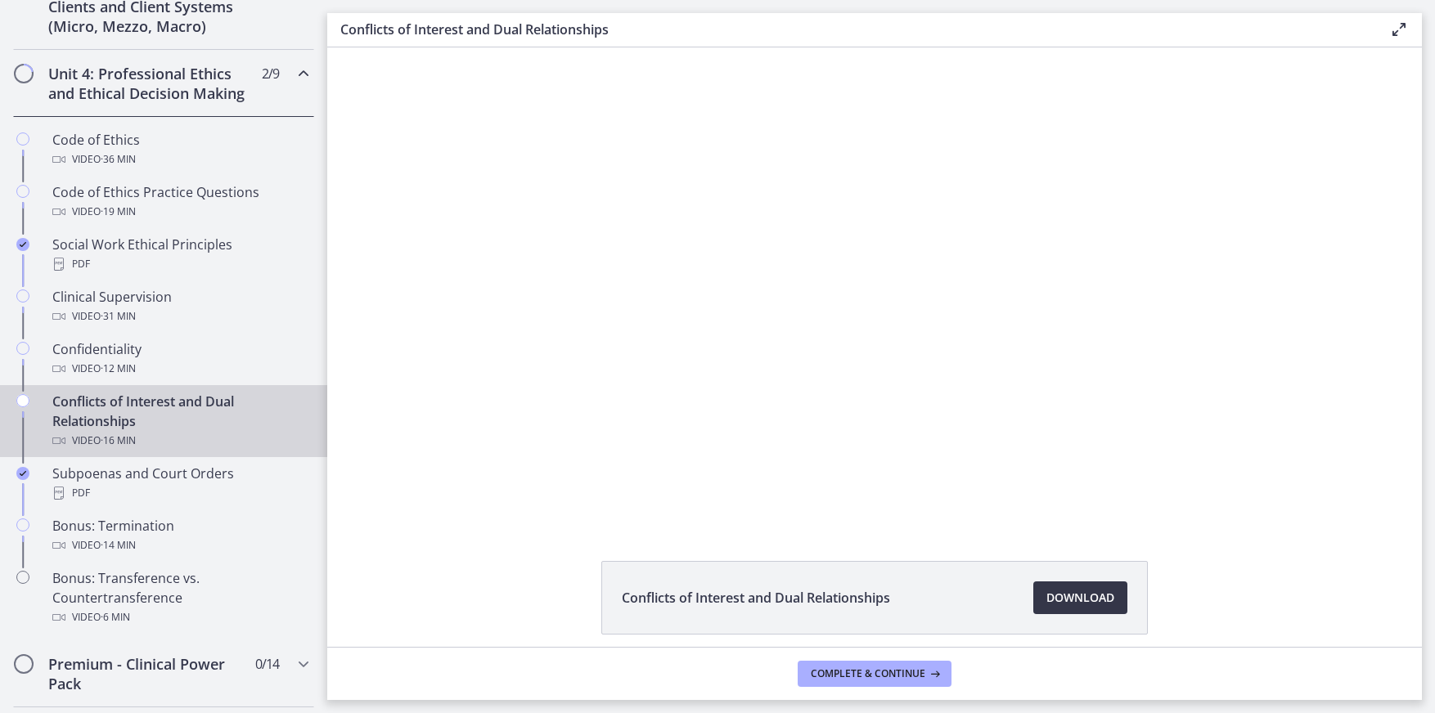
click at [1080, 592] on span "Download Opens in a new window" at bounding box center [1080, 598] width 68 height 20
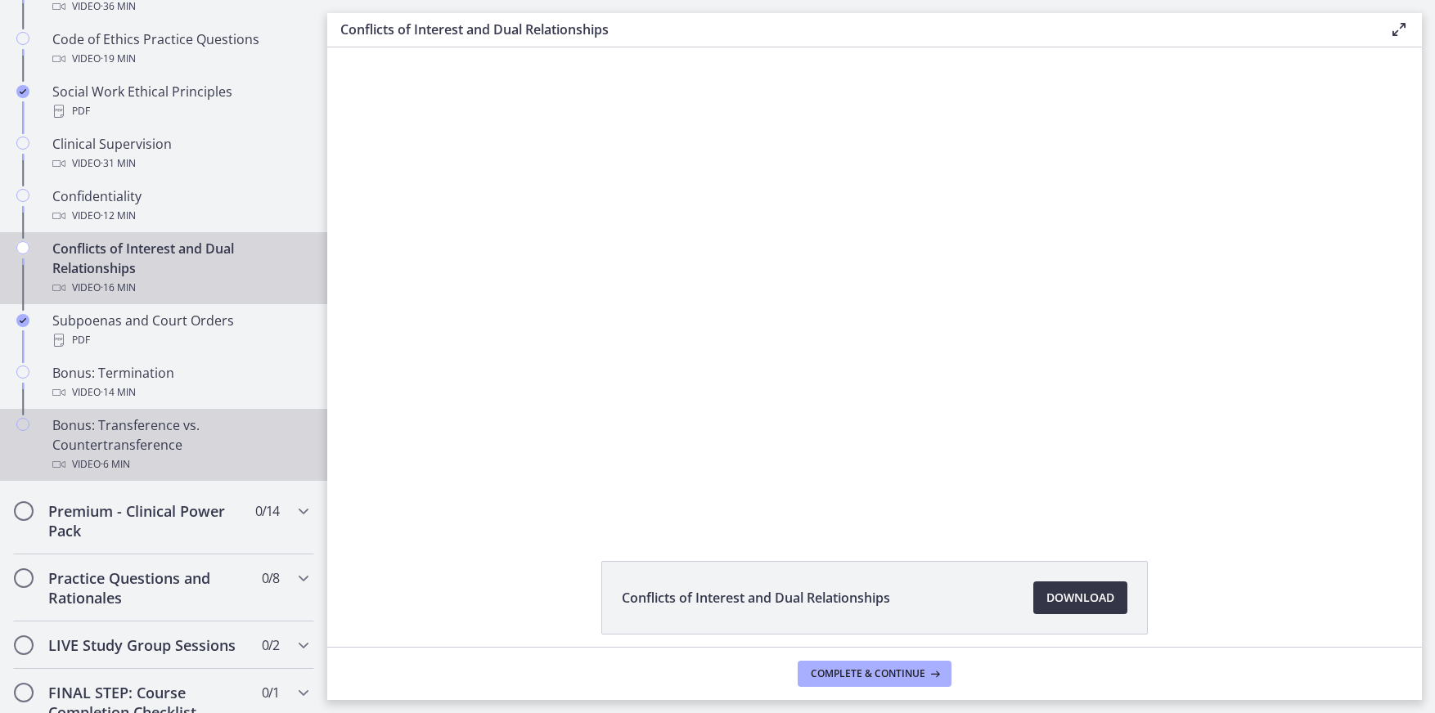
scroll to position [839, 0]
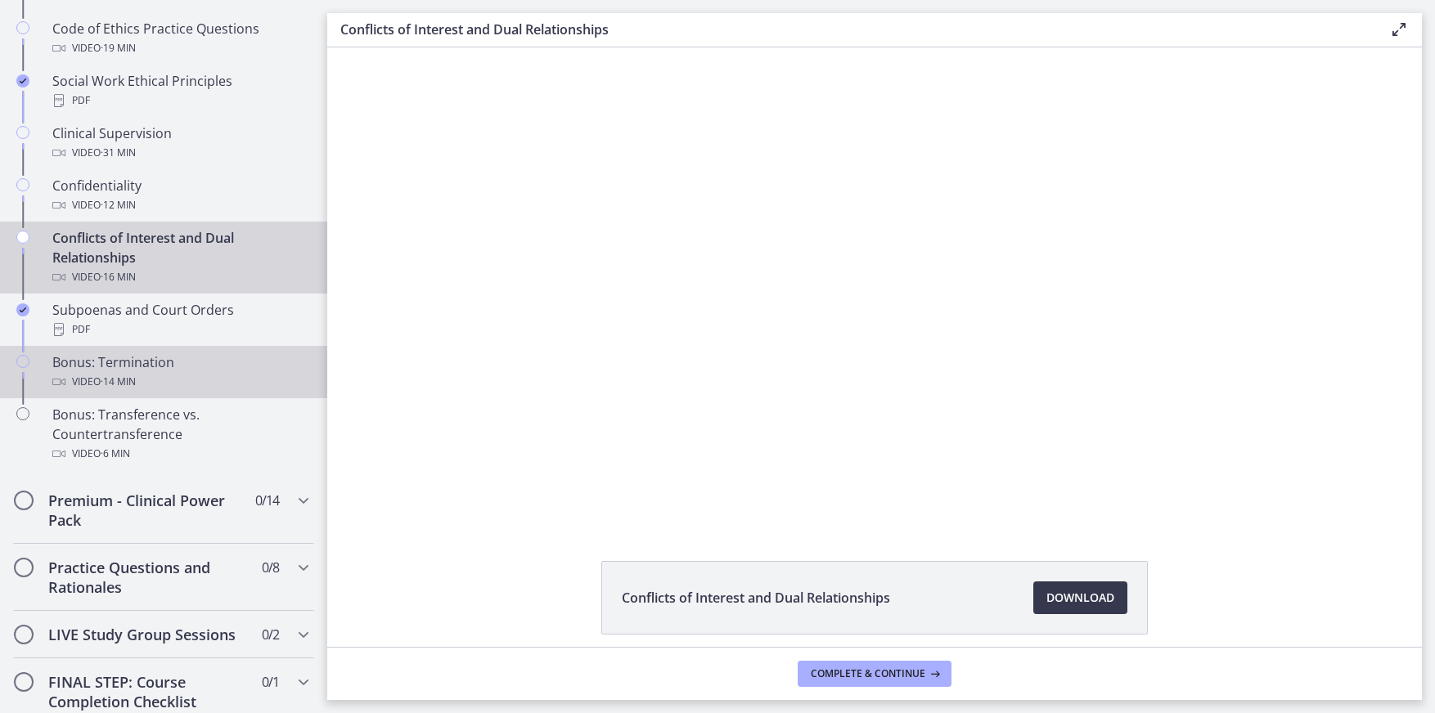
click at [133, 390] on div "Bonus: Termination Video · 14 min" at bounding box center [179, 371] width 255 height 39
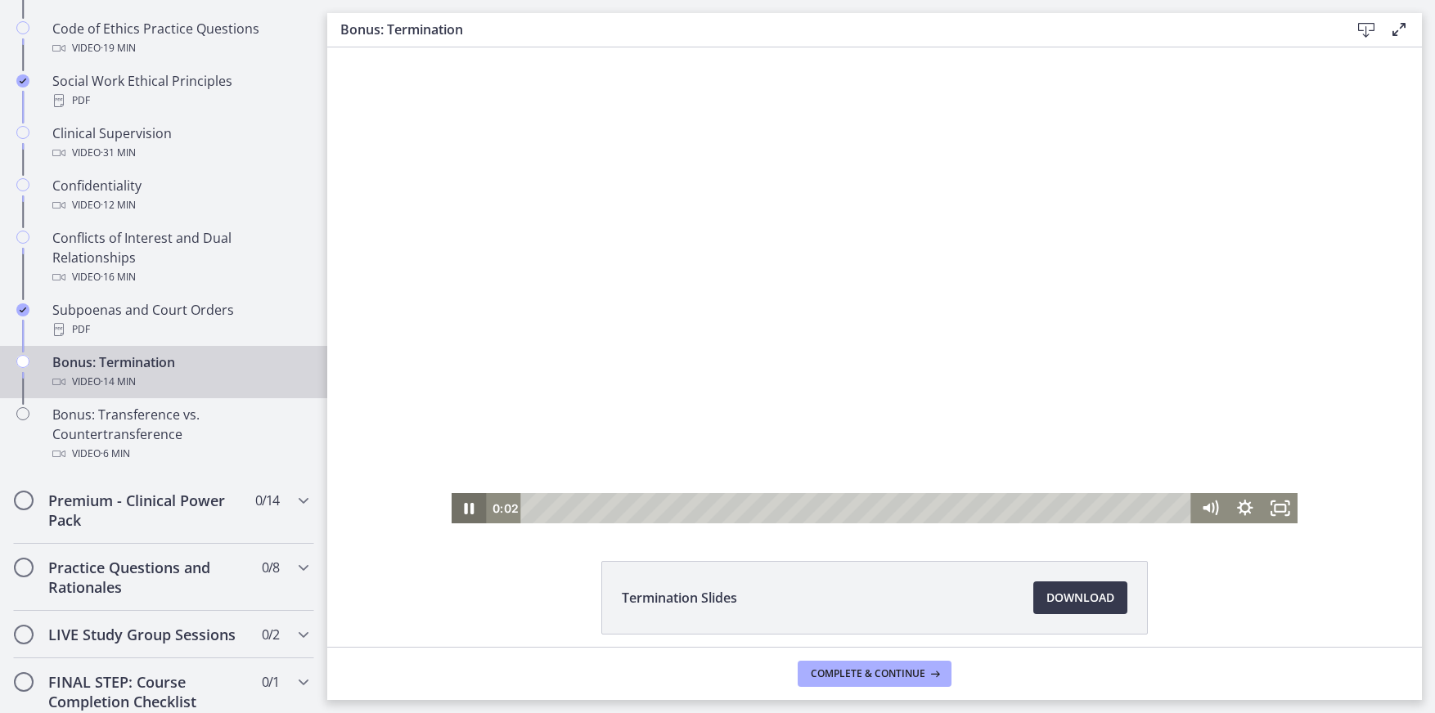
click at [465, 505] on icon "Pause" at bounding box center [470, 508] width 10 height 11
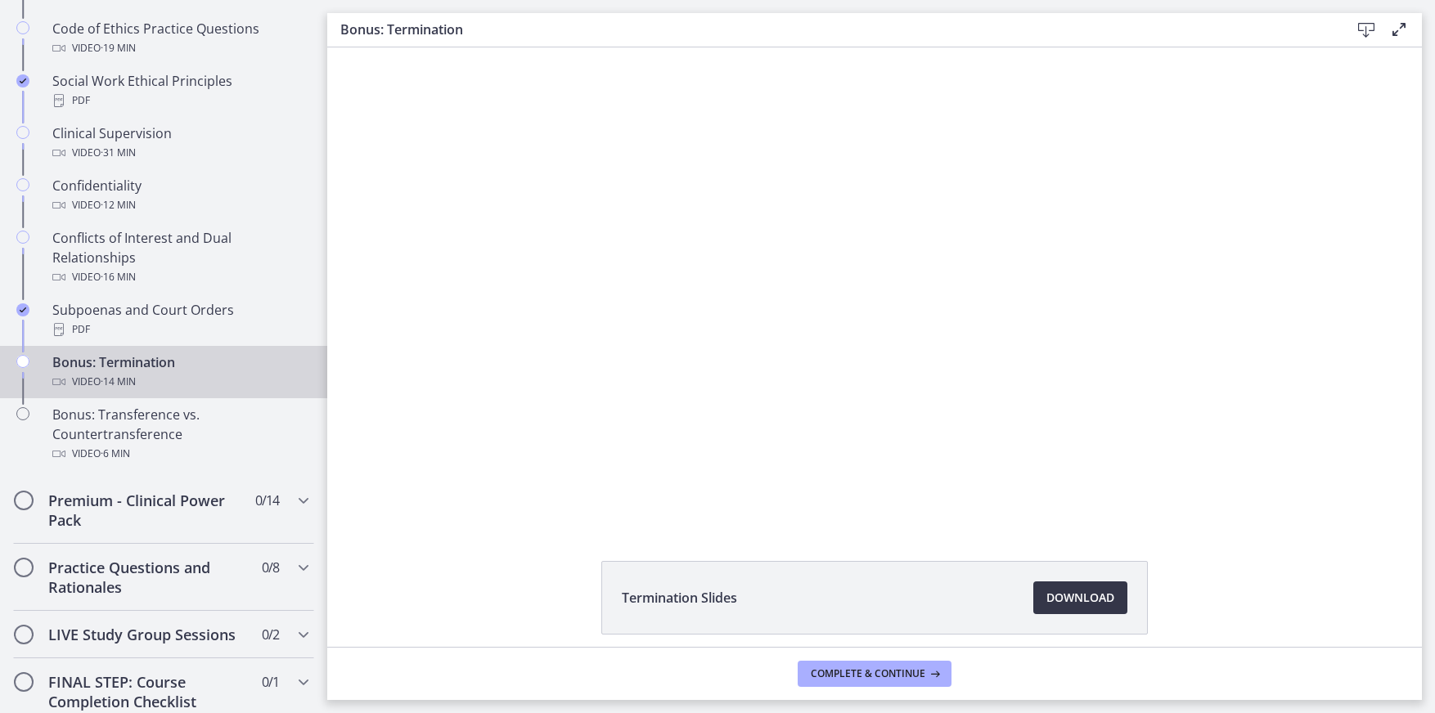
click at [1062, 598] on span "Download Opens in a new window" at bounding box center [1080, 598] width 68 height 20
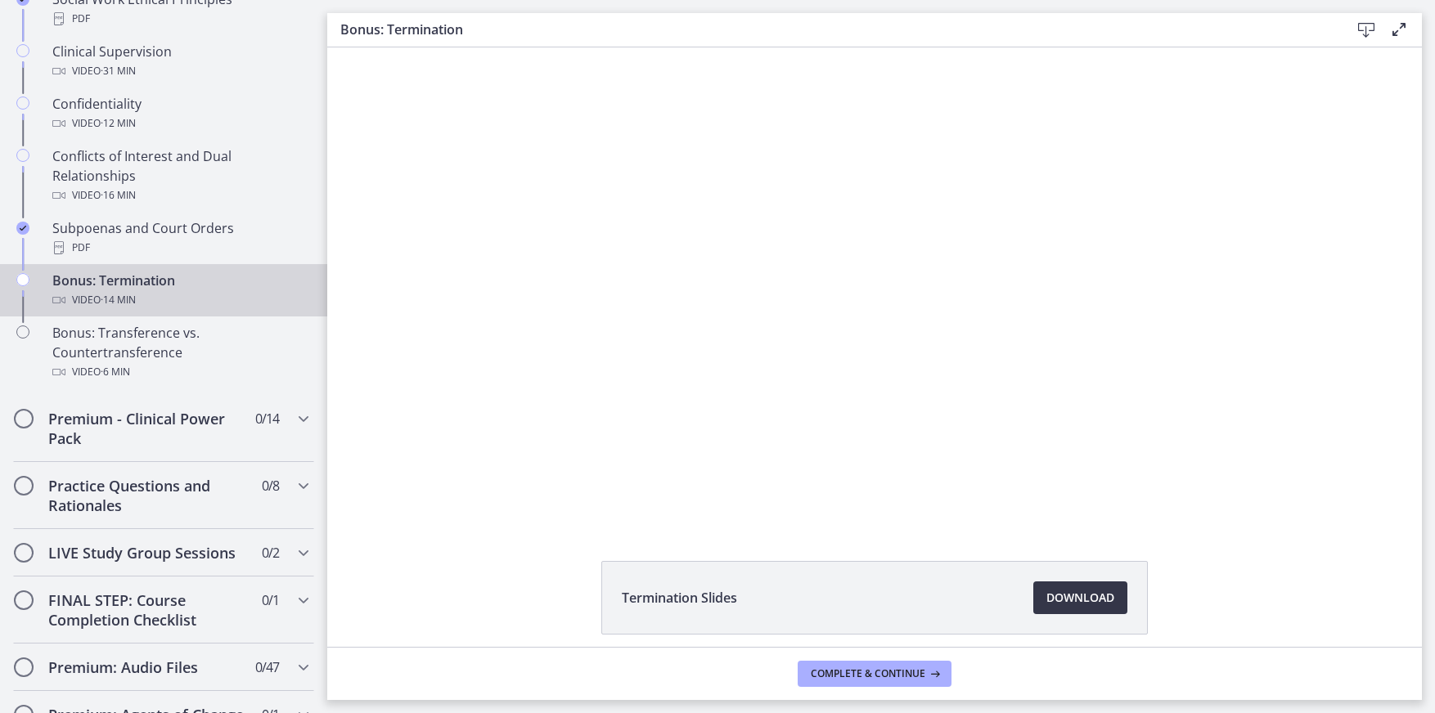
scroll to position [1003, 0]
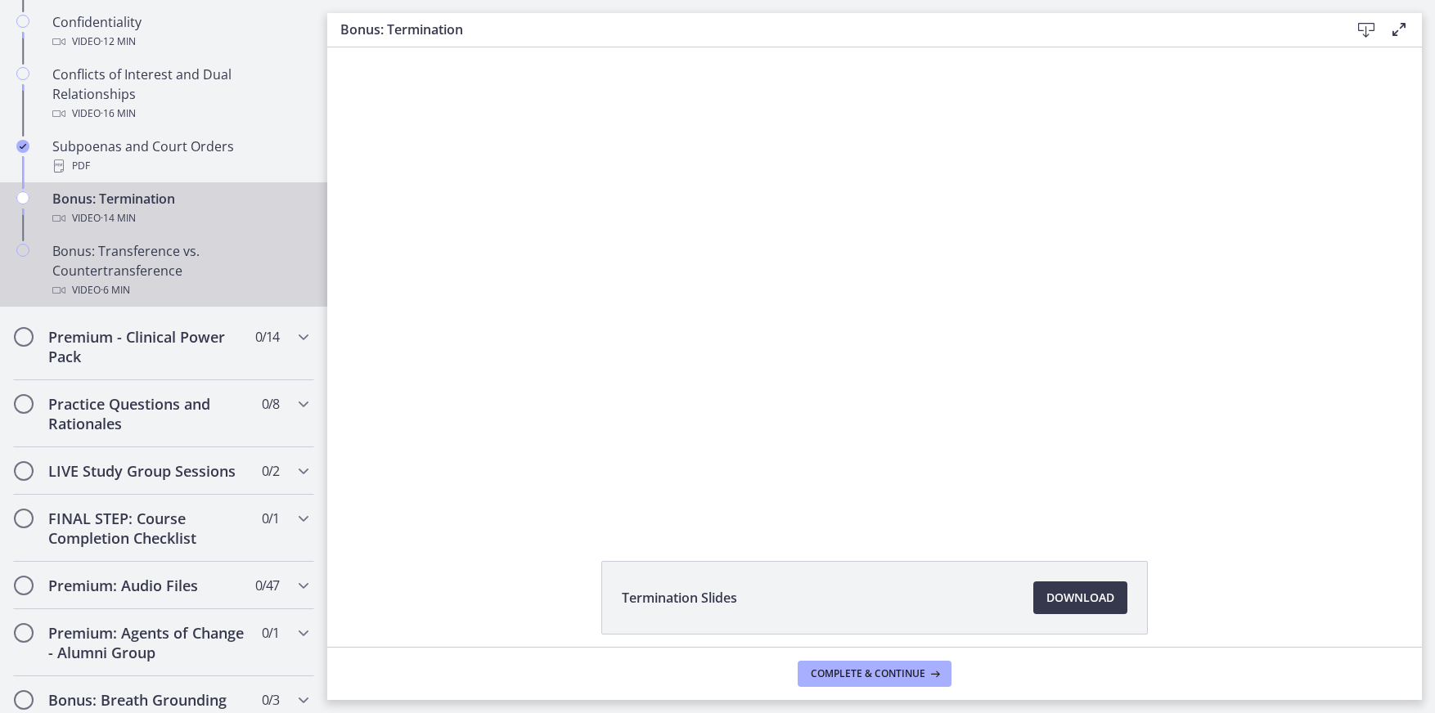
click at [116, 286] on div "Bonus: Transference vs. Countertransference Video · 6 min" at bounding box center [179, 270] width 255 height 59
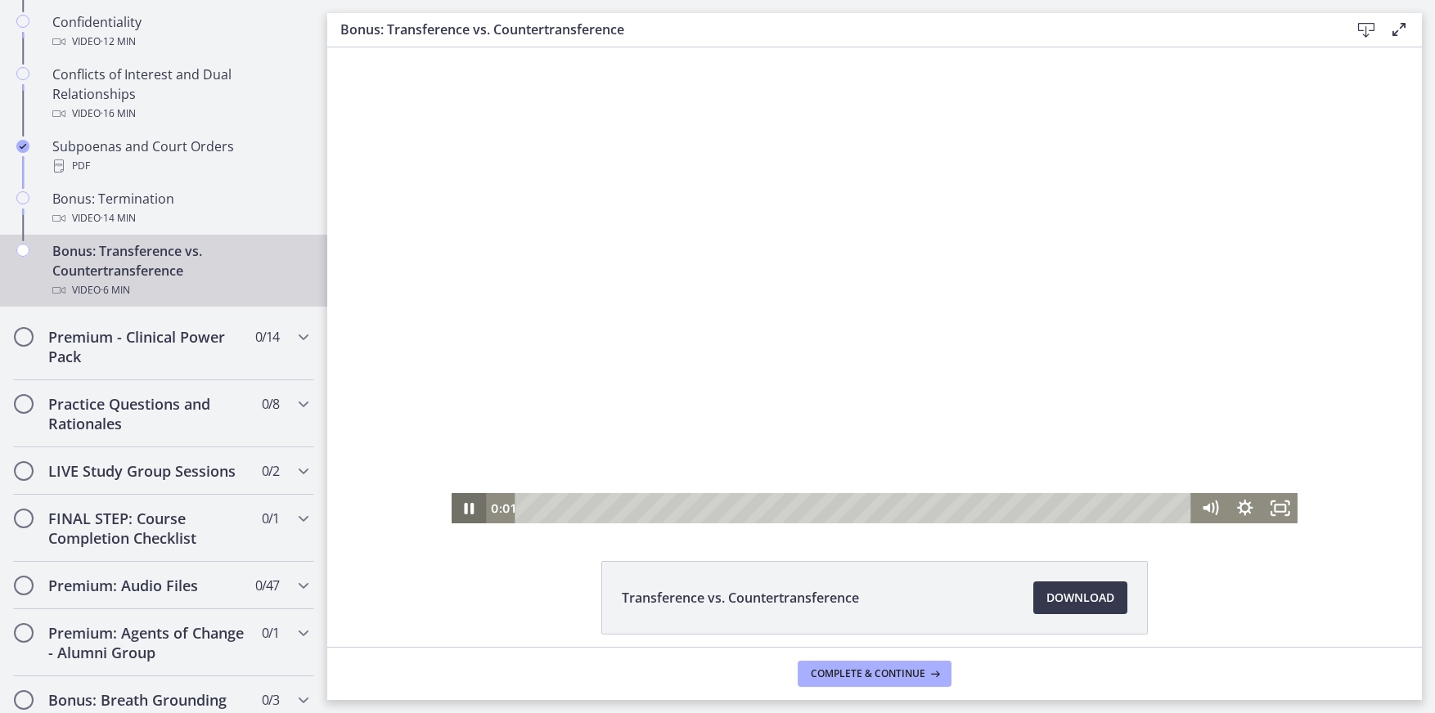
click at [463, 509] on icon "Pause" at bounding box center [468, 508] width 35 height 30
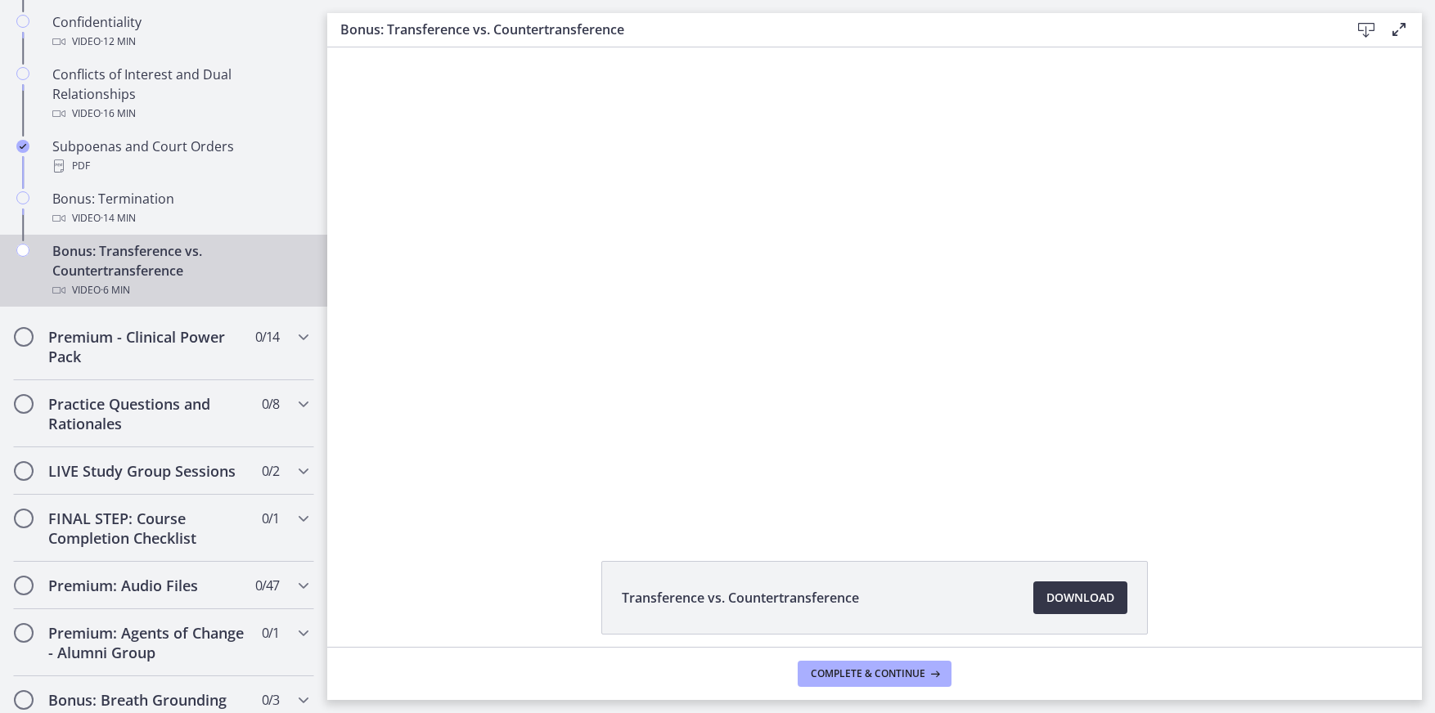
click at [1053, 604] on span "Download Opens in a new window" at bounding box center [1080, 598] width 68 height 20
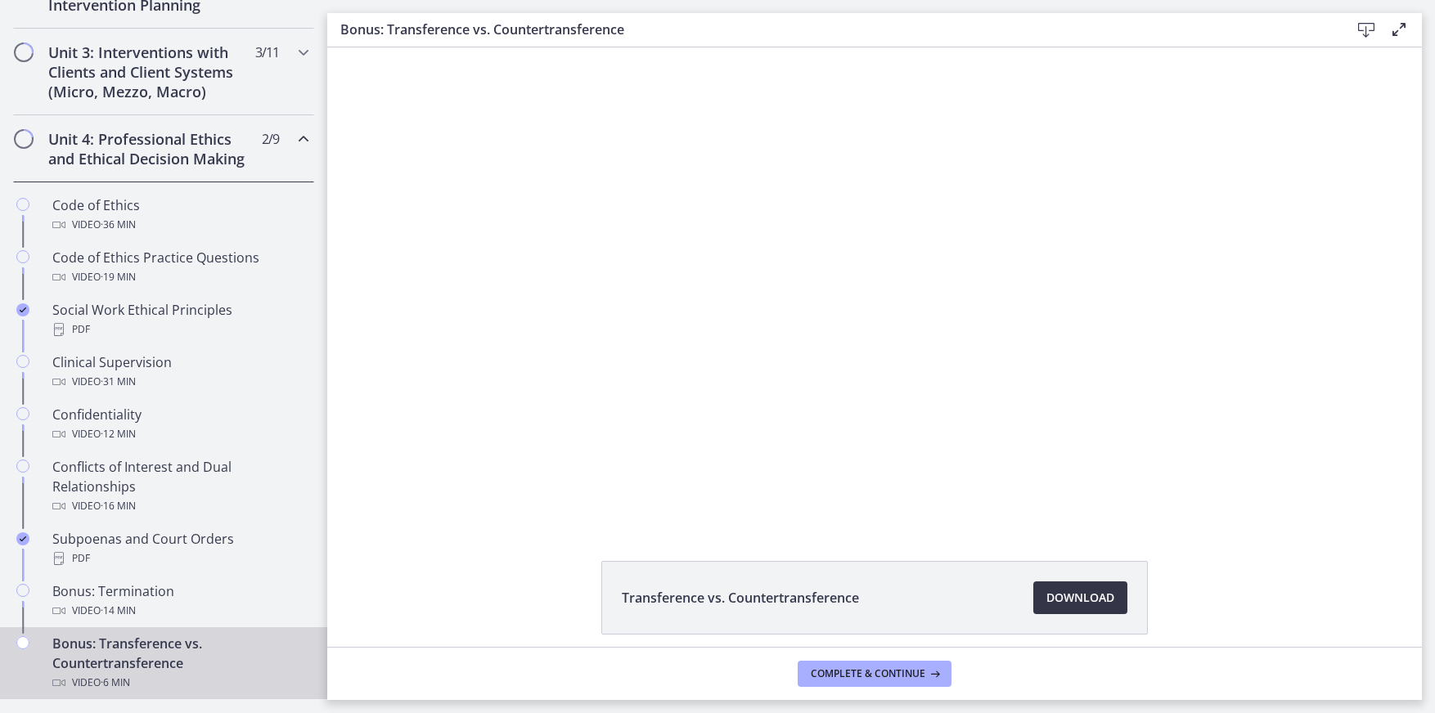
scroll to position [594, 0]
